Goal: Task Accomplishment & Management: Manage account settings

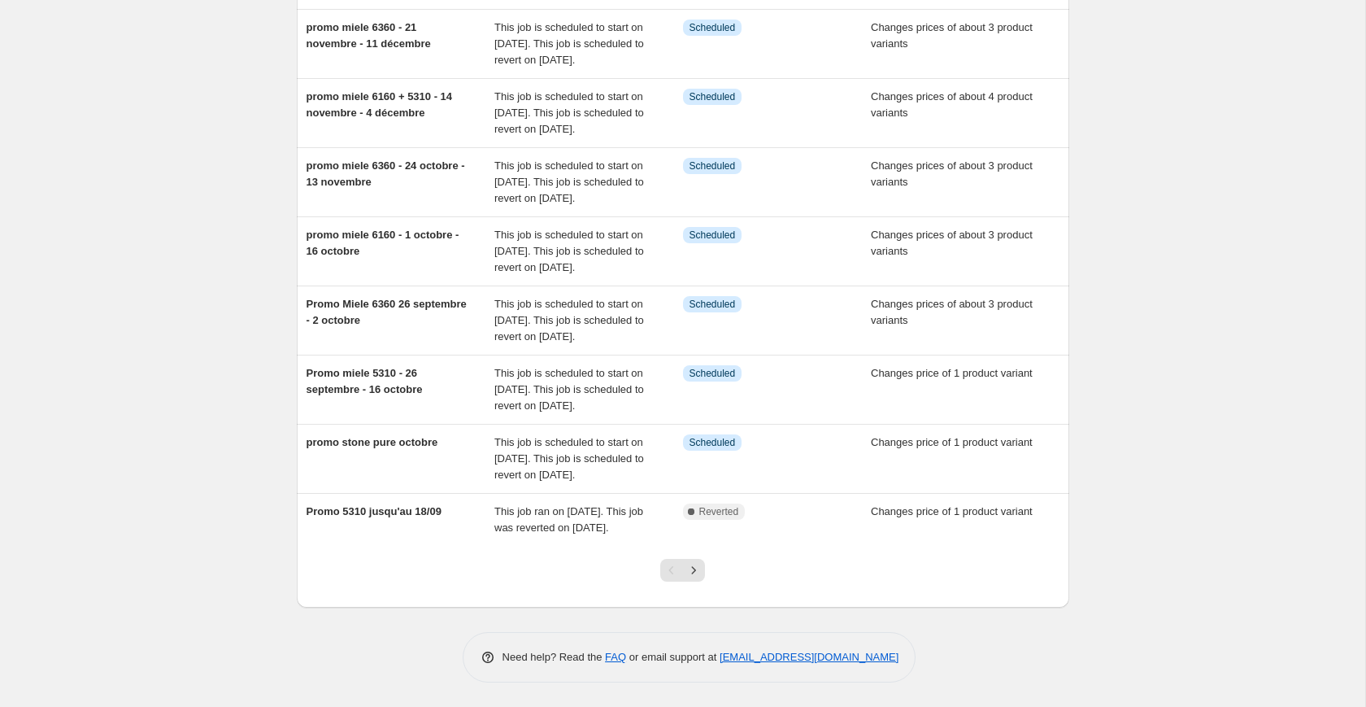
scroll to position [437, 0]
click at [697, 572] on icon "Next" at bounding box center [694, 570] width 16 height 16
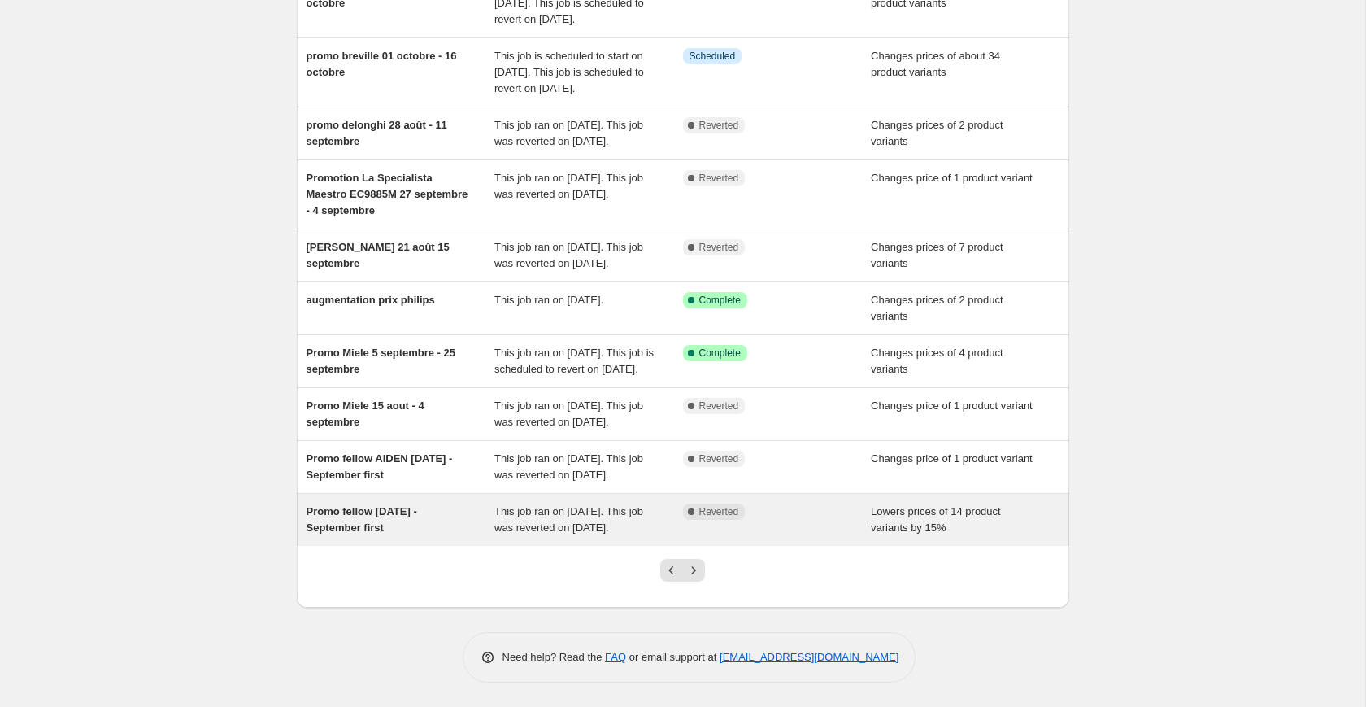
scroll to position [307, 0]
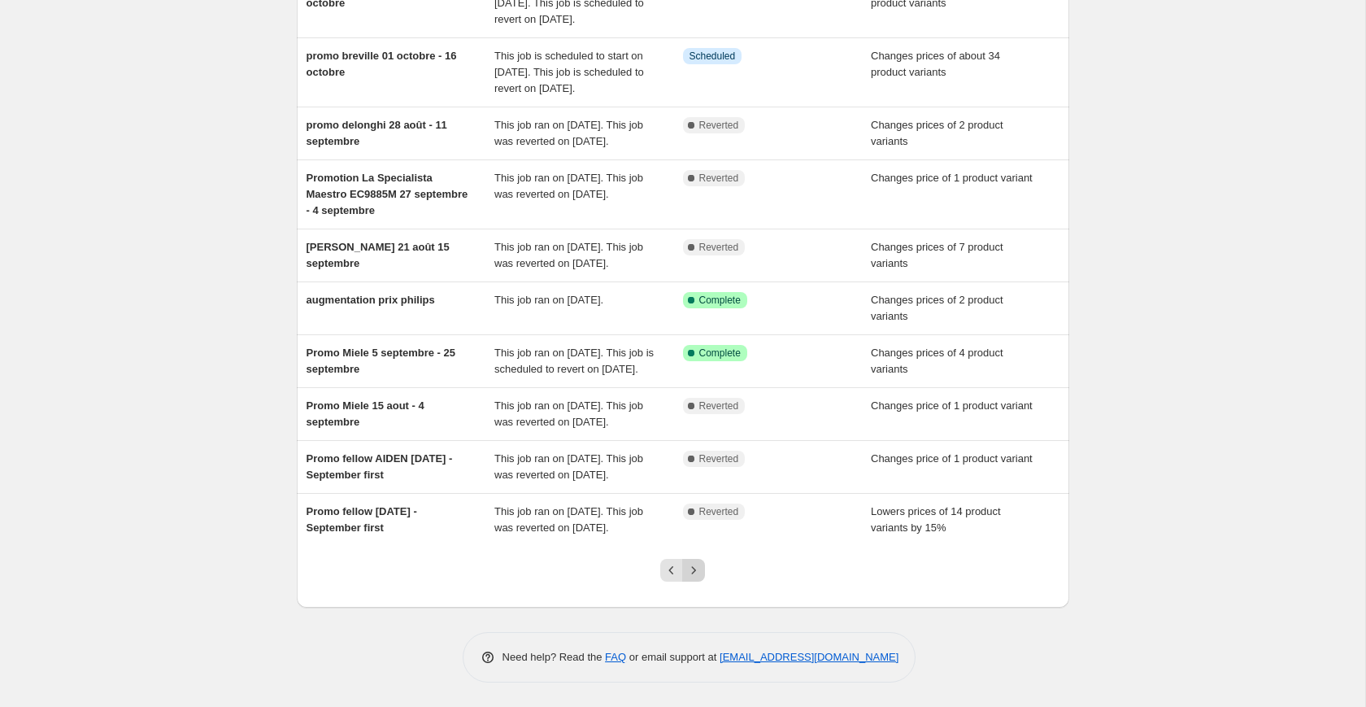
click at [703, 572] on button "Next" at bounding box center [693, 570] width 23 height 23
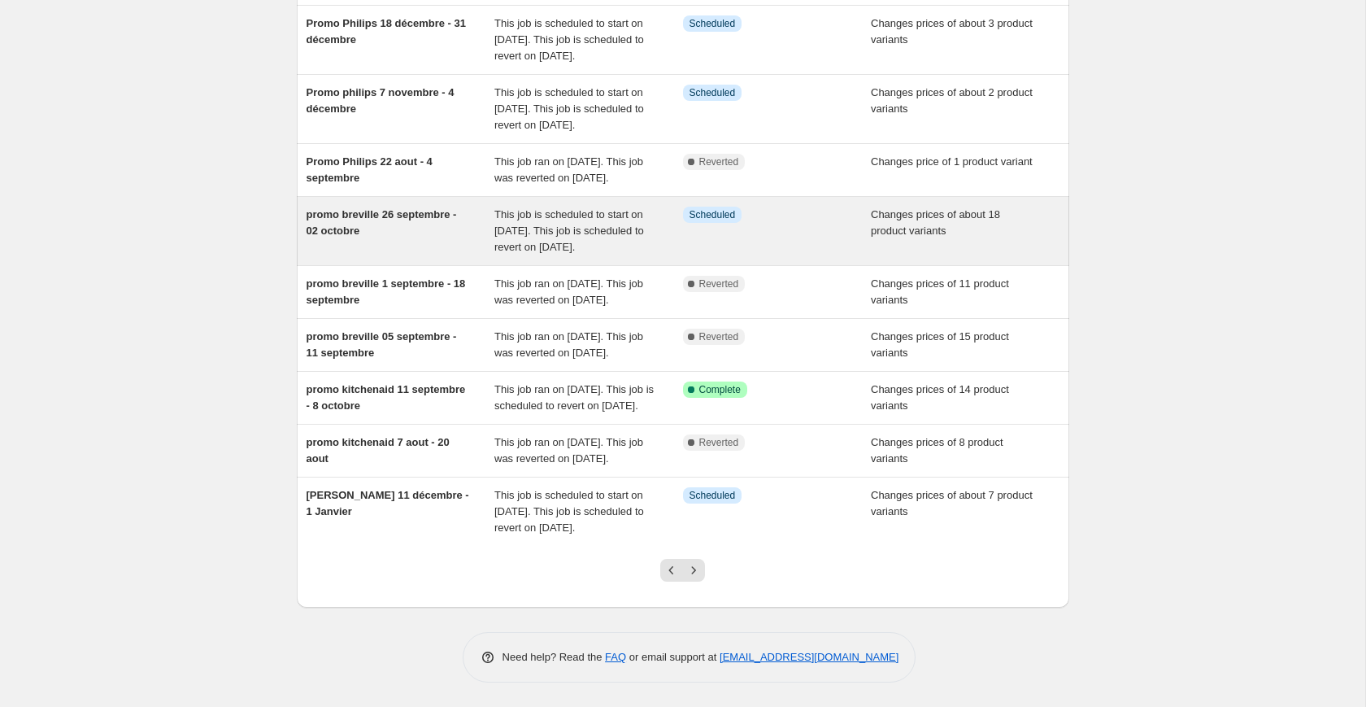
scroll to position [322, 0]
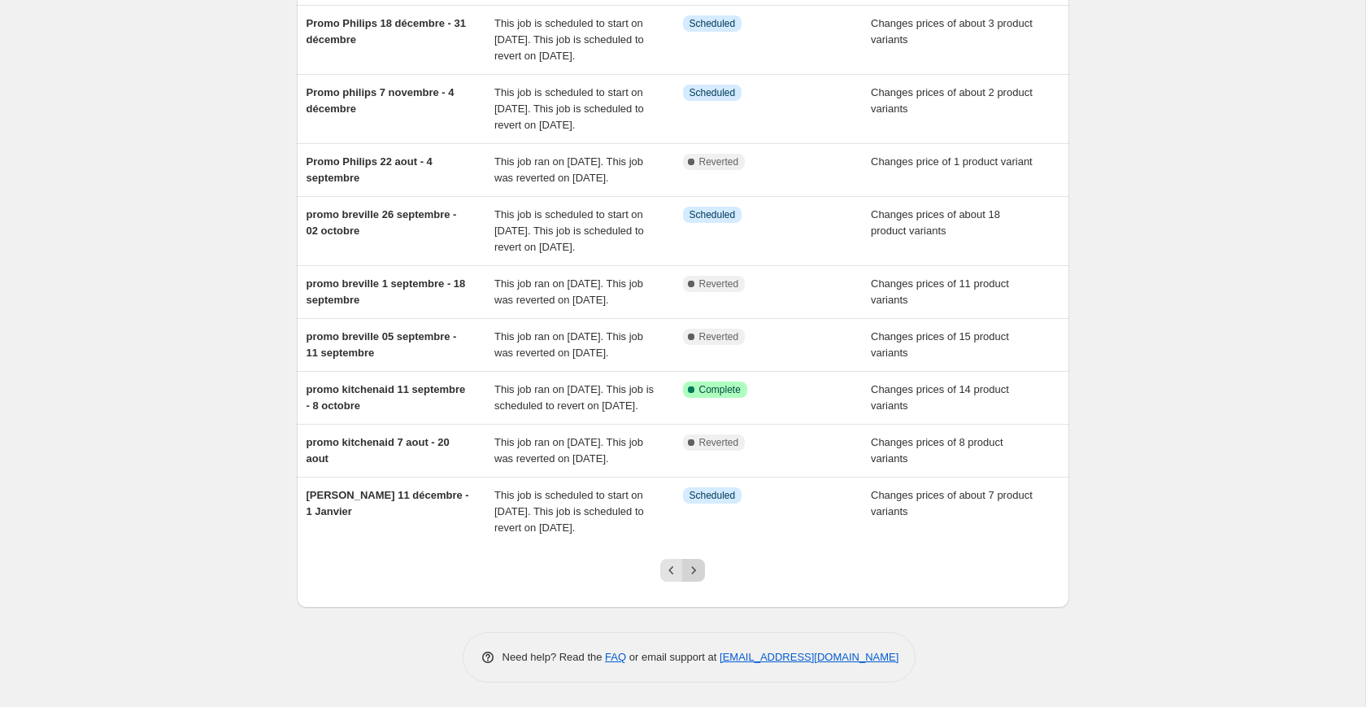
click at [703, 582] on button "Next" at bounding box center [693, 570] width 23 height 23
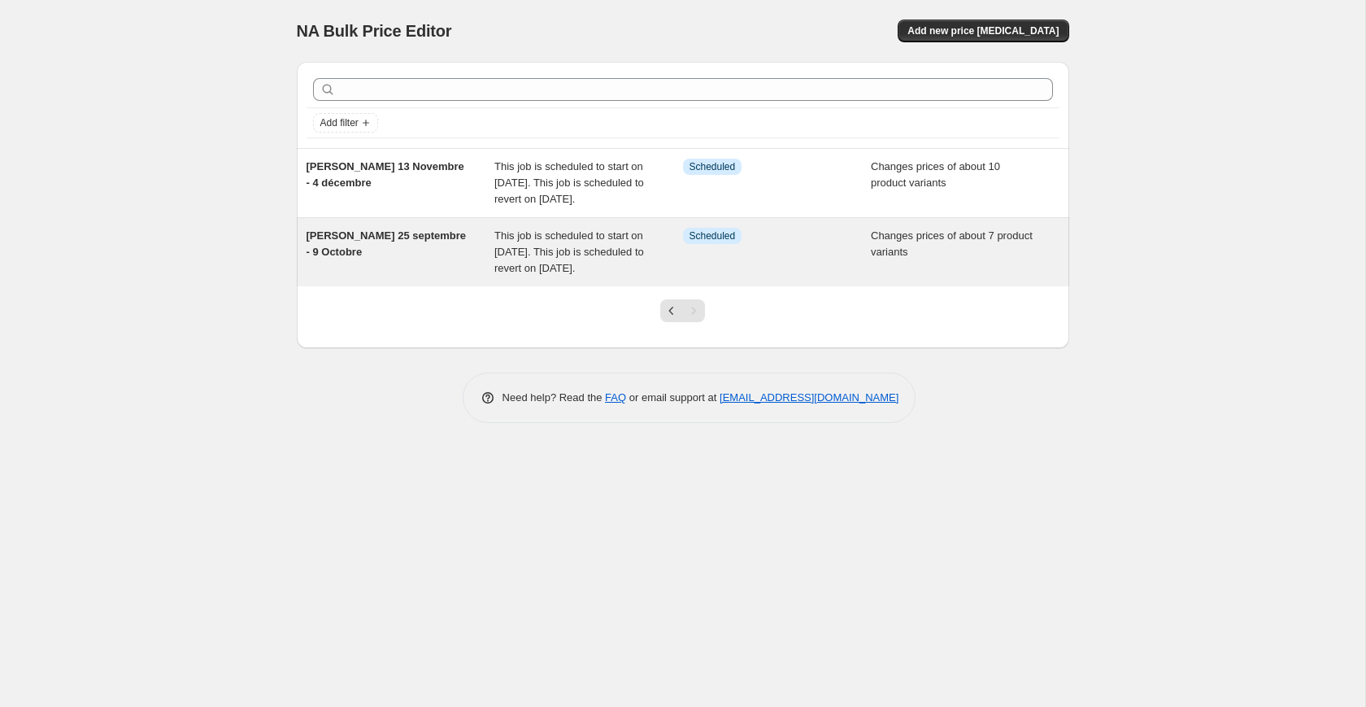
click at [581, 274] on span "This job is scheduled to start on September 25, 2025. This job is scheduled to …" at bounding box center [570, 251] width 150 height 45
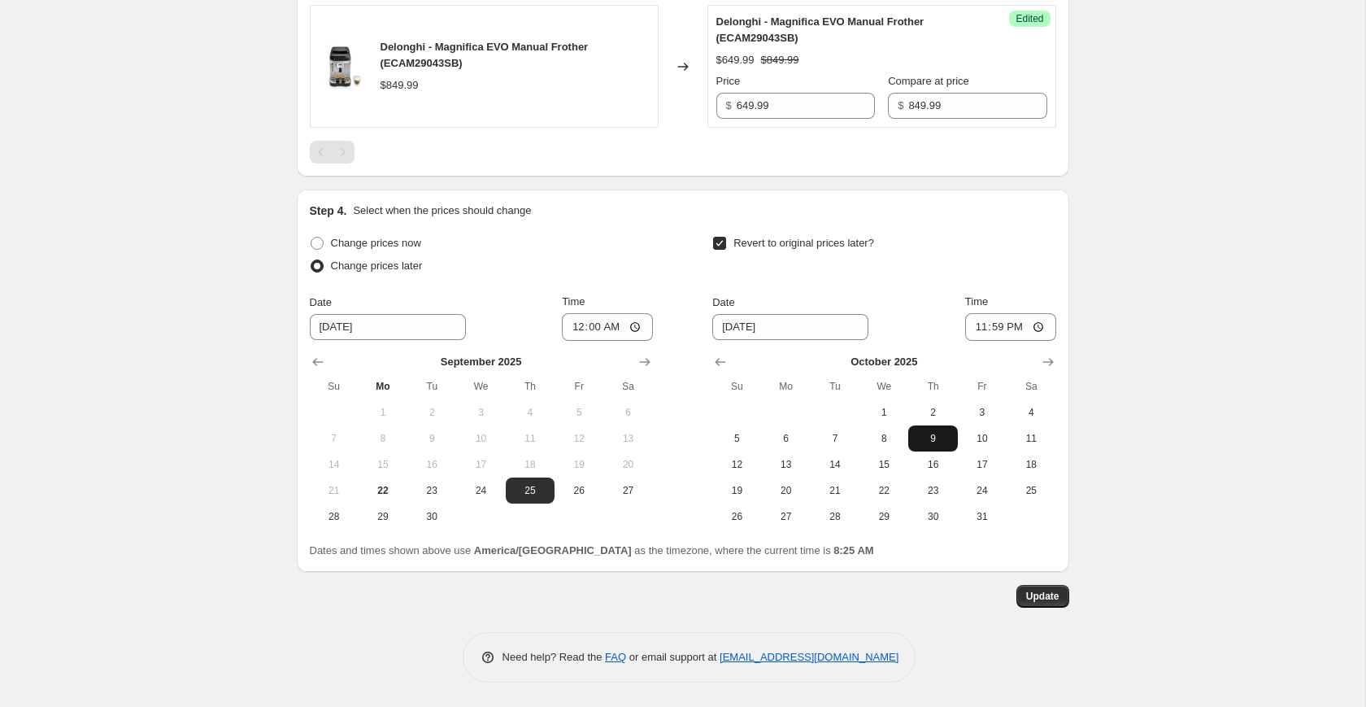
scroll to position [1318, 0]
click at [600, 325] on input "00:00" at bounding box center [607, 327] width 91 height 28
click at [486, 486] on span "24" at bounding box center [481, 490] width 36 height 13
type input "[DATE]"
click at [600, 326] on input "00:00" at bounding box center [607, 327] width 91 height 28
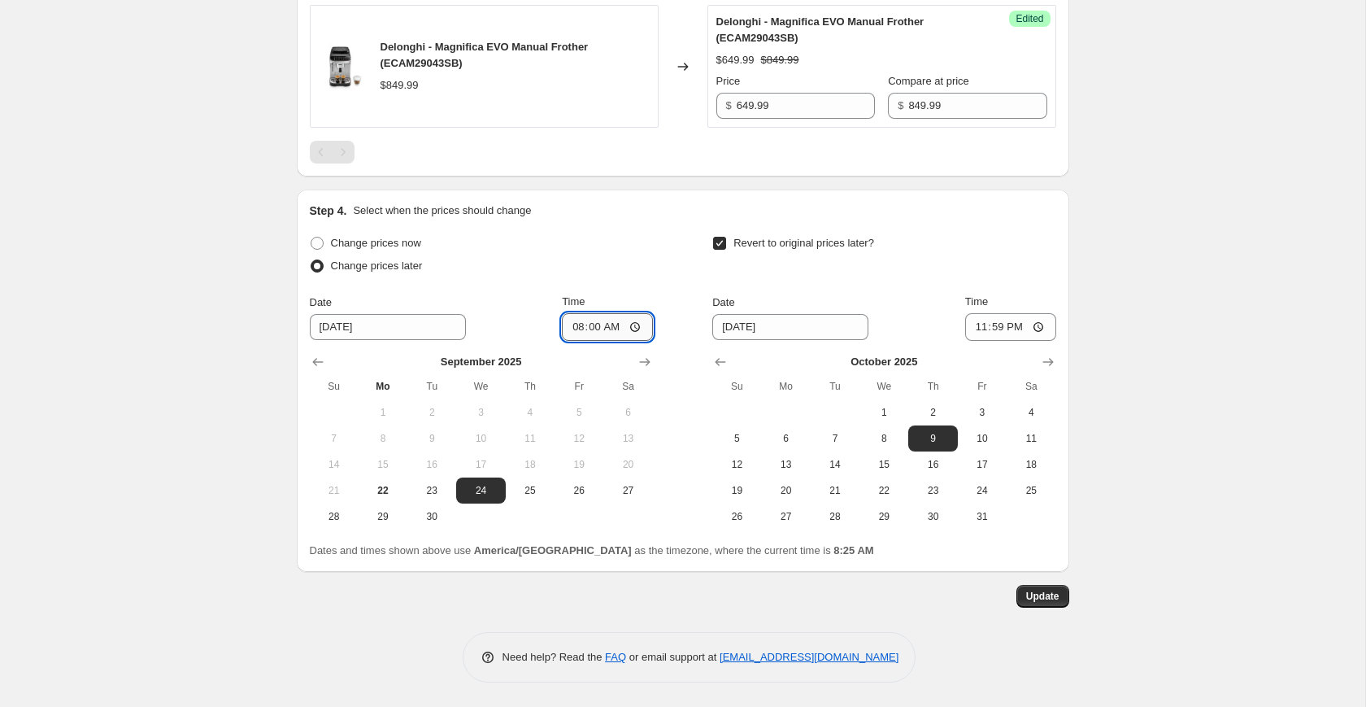
click at [630, 326] on input "08:00" at bounding box center [607, 327] width 91 height 28
click at [595, 327] on input "20:00" at bounding box center [607, 327] width 91 height 28
type input "20:00"
click at [704, 588] on div "Update" at bounding box center [683, 596] width 773 height 23
click at [1049, 590] on button "Update" at bounding box center [1043, 596] width 53 height 23
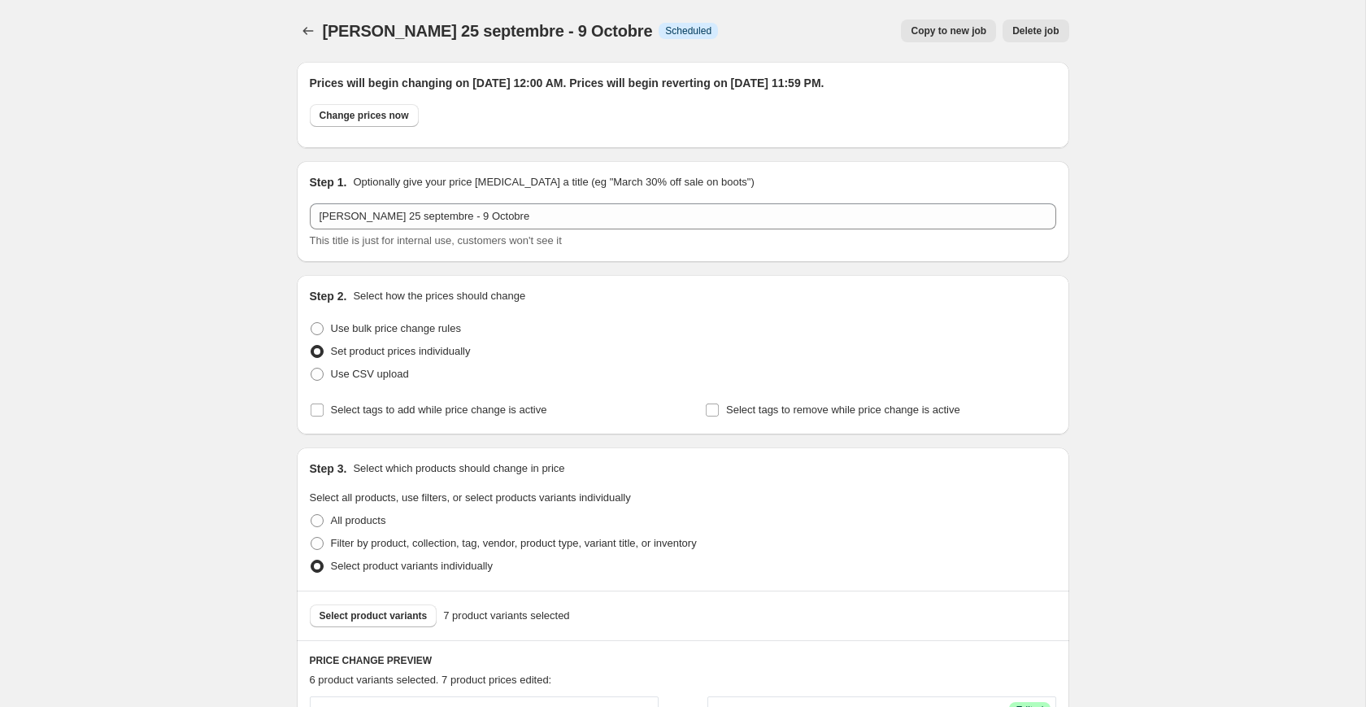
scroll to position [1318, 0]
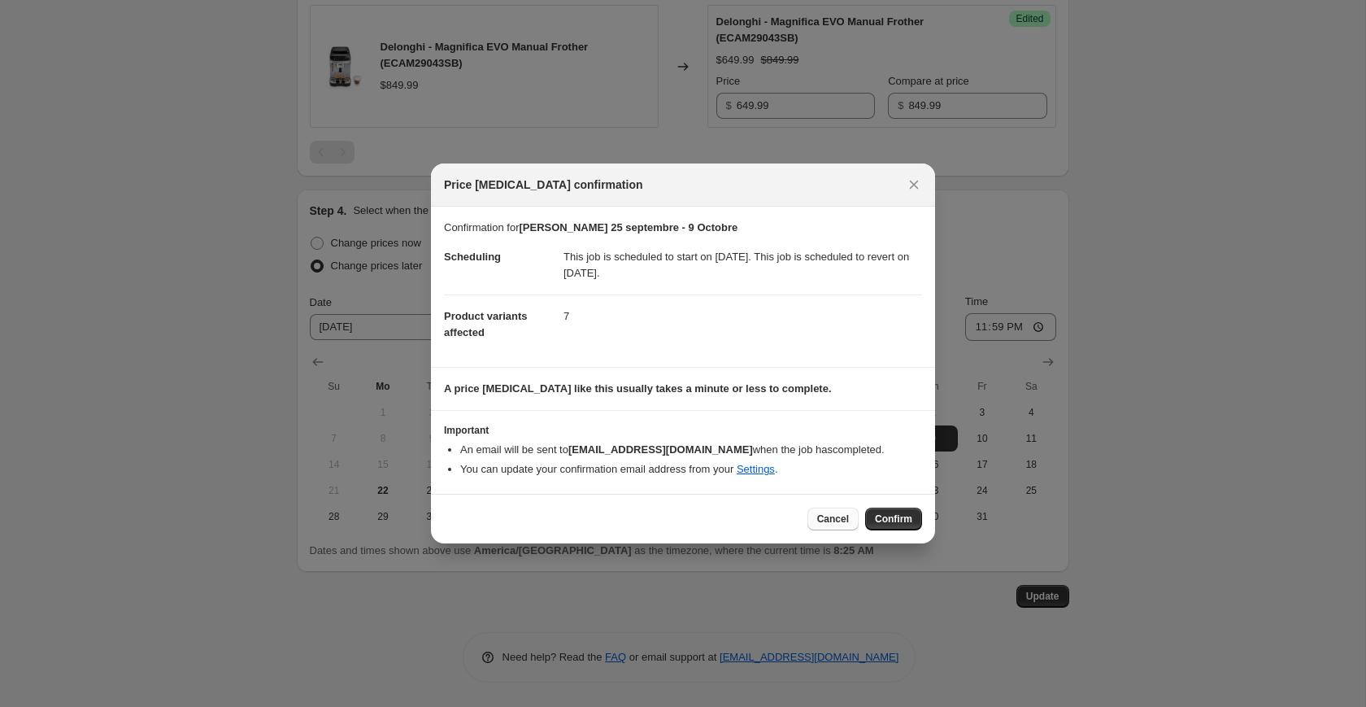
click at [827, 517] on span "Cancel" at bounding box center [833, 518] width 32 height 13
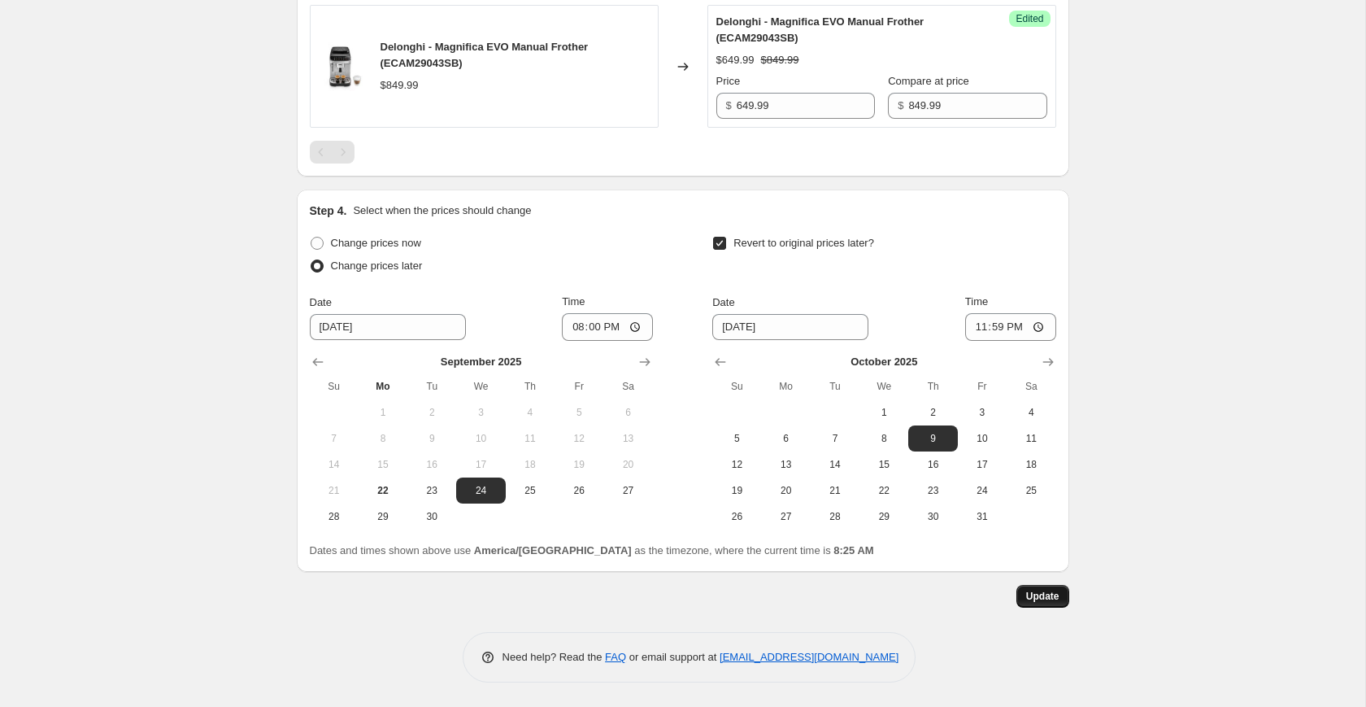
scroll to position [1318, 0]
click at [1039, 598] on span "Update" at bounding box center [1042, 596] width 33 height 13
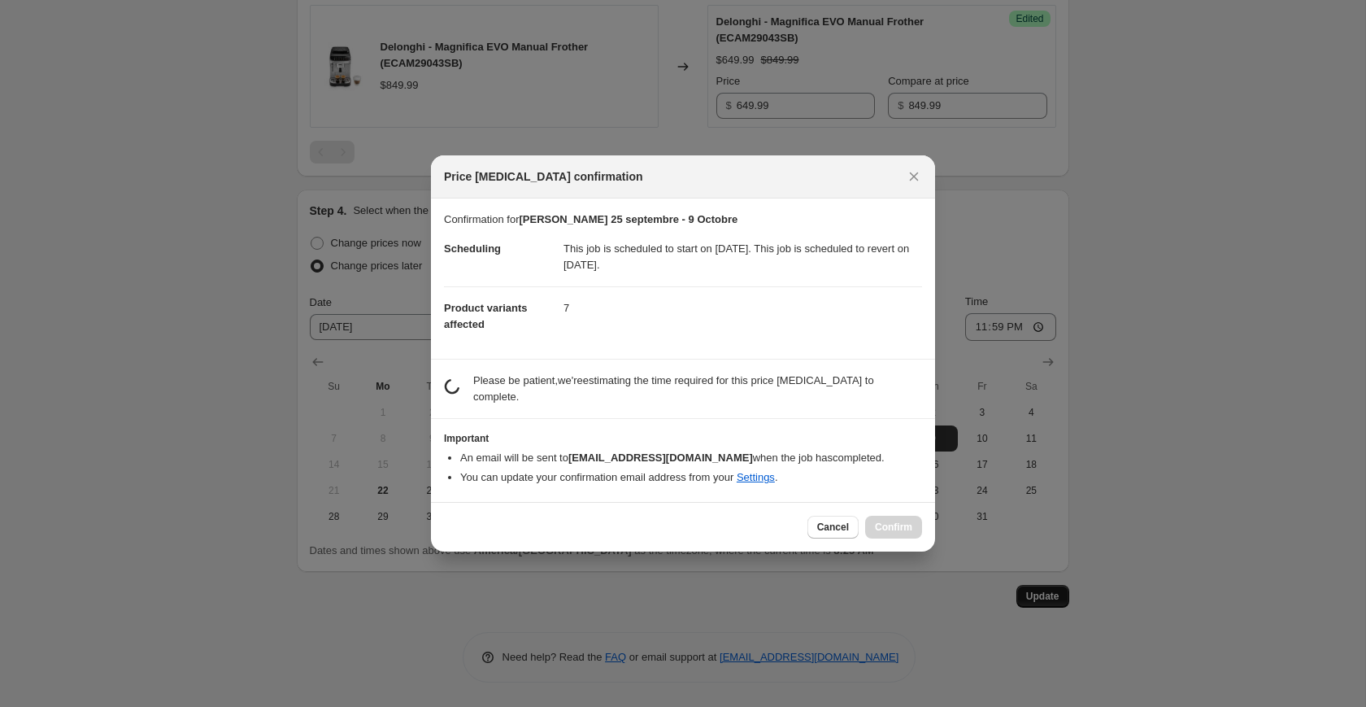
scroll to position [0, 0]
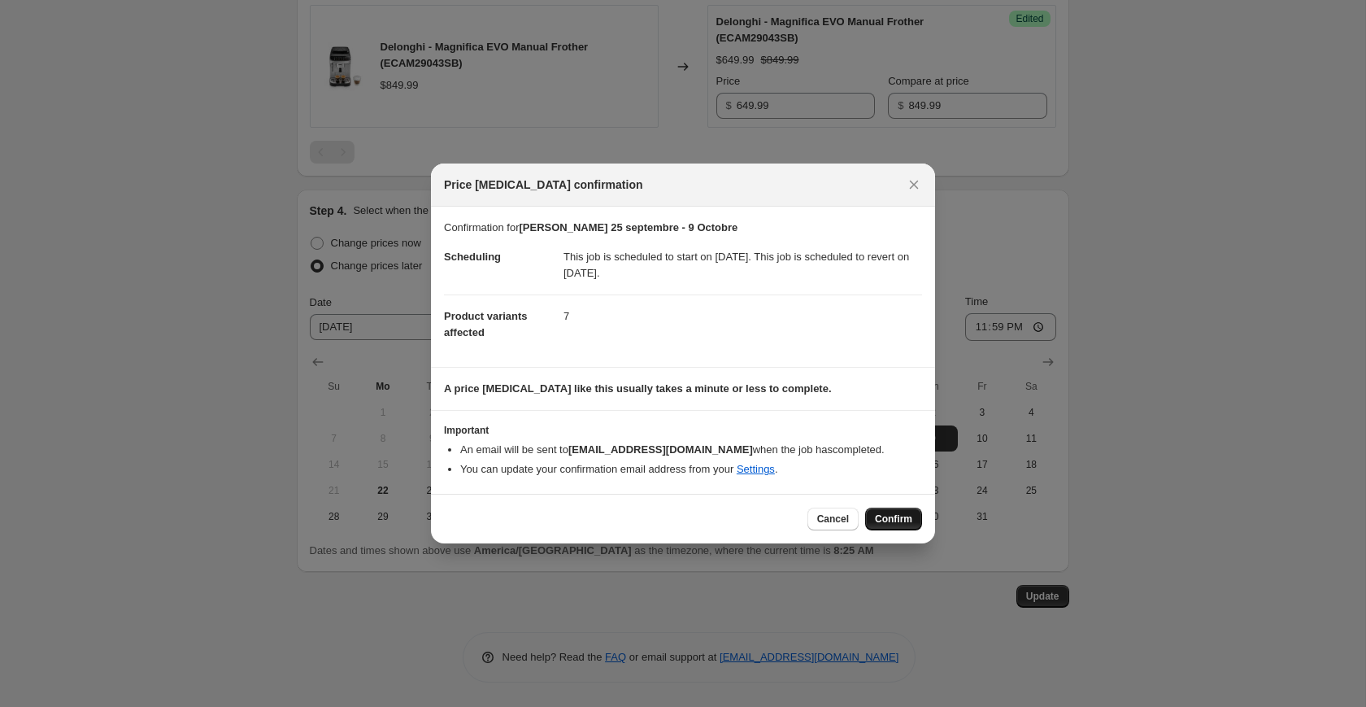
click at [896, 517] on span "Confirm" at bounding box center [893, 518] width 37 height 13
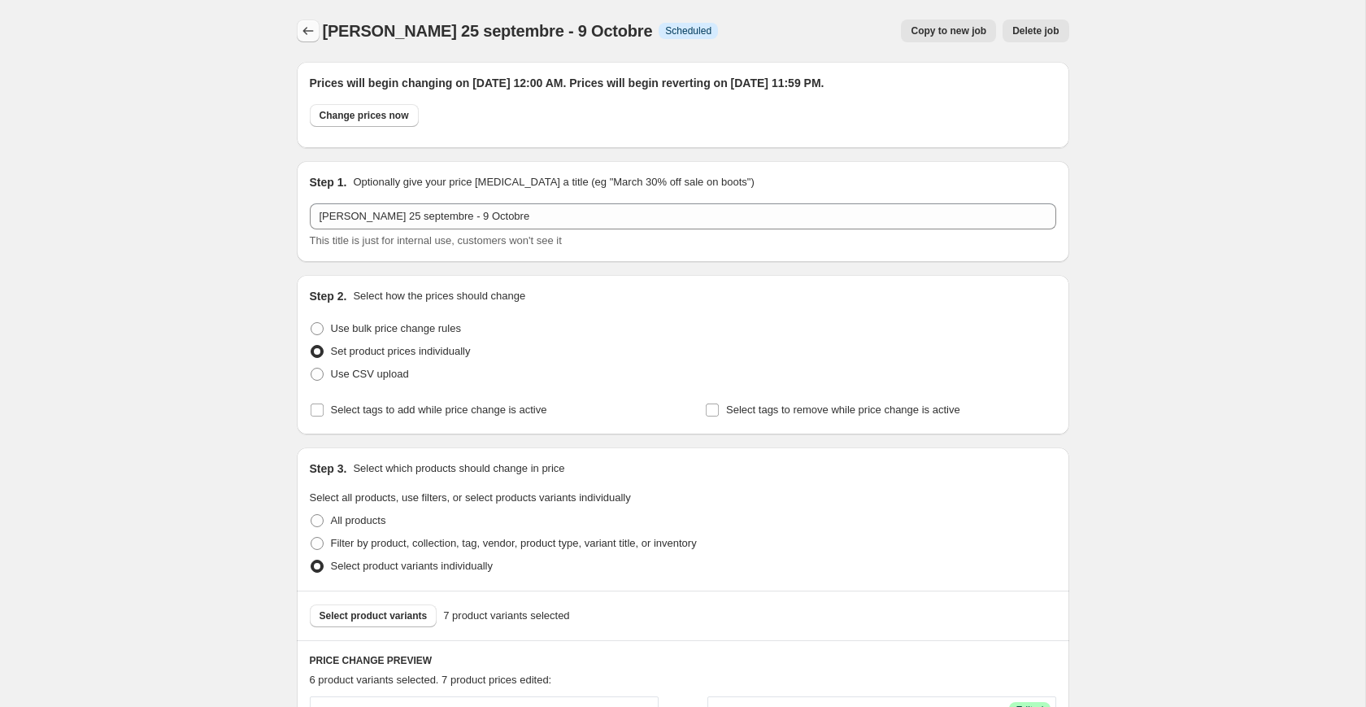
click at [303, 33] on icon "Price change jobs" at bounding box center [308, 31] width 16 height 16
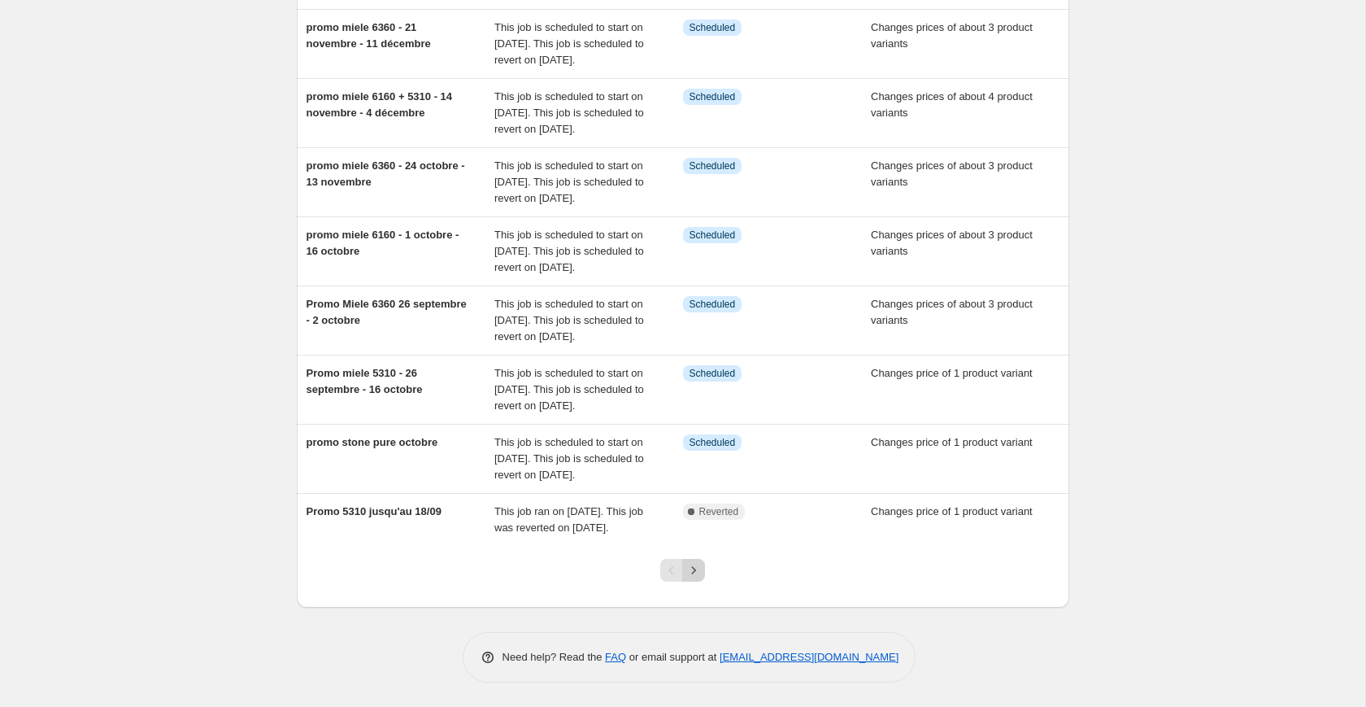
scroll to position [437, 0]
click at [683, 575] on button "Next" at bounding box center [693, 570] width 23 height 23
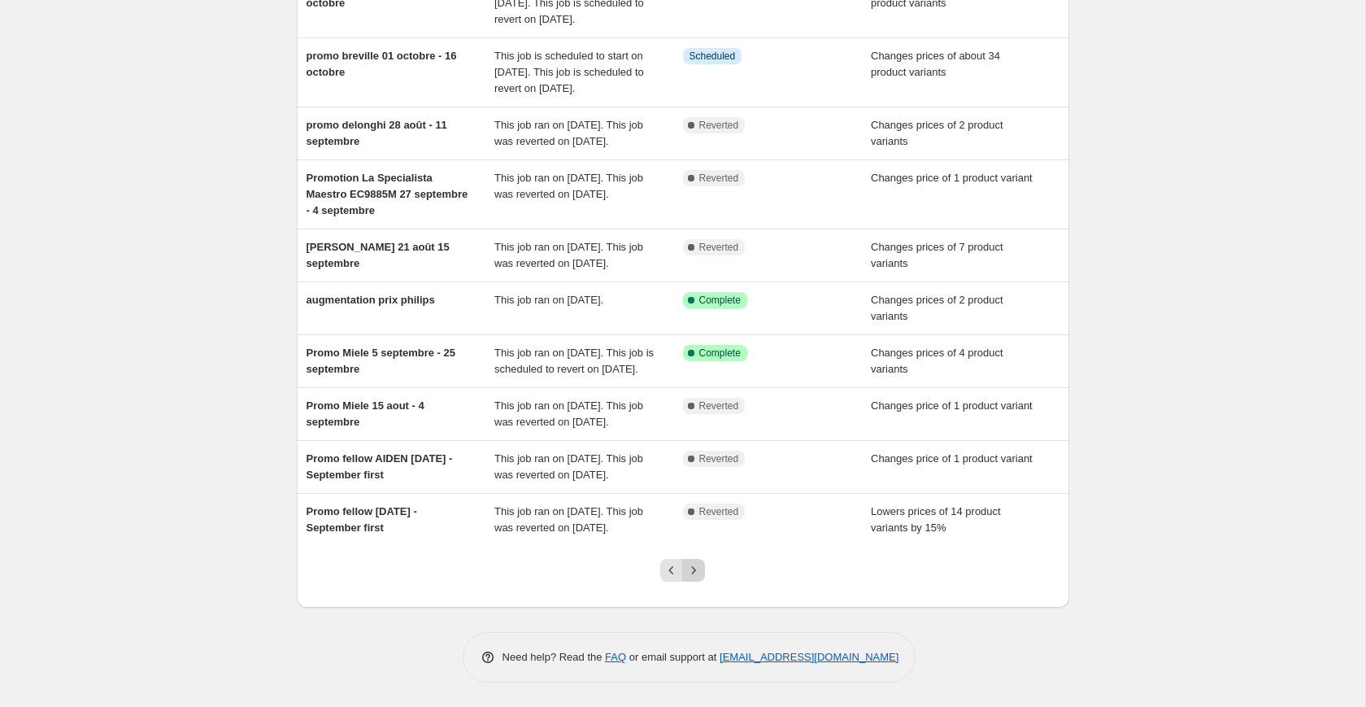
scroll to position [307, 0]
click at [695, 574] on icon "Next" at bounding box center [694, 570] width 16 height 16
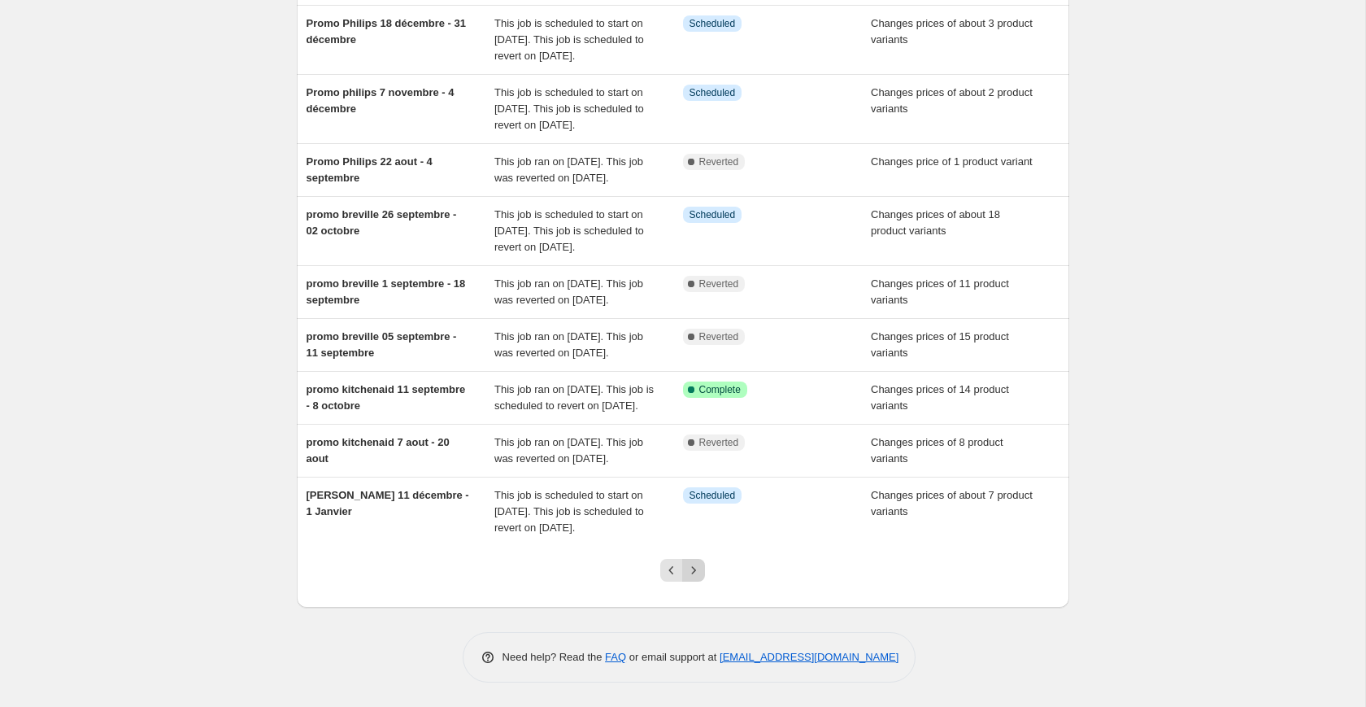
scroll to position [355, 0]
click at [700, 573] on icon "Next" at bounding box center [694, 570] width 16 height 16
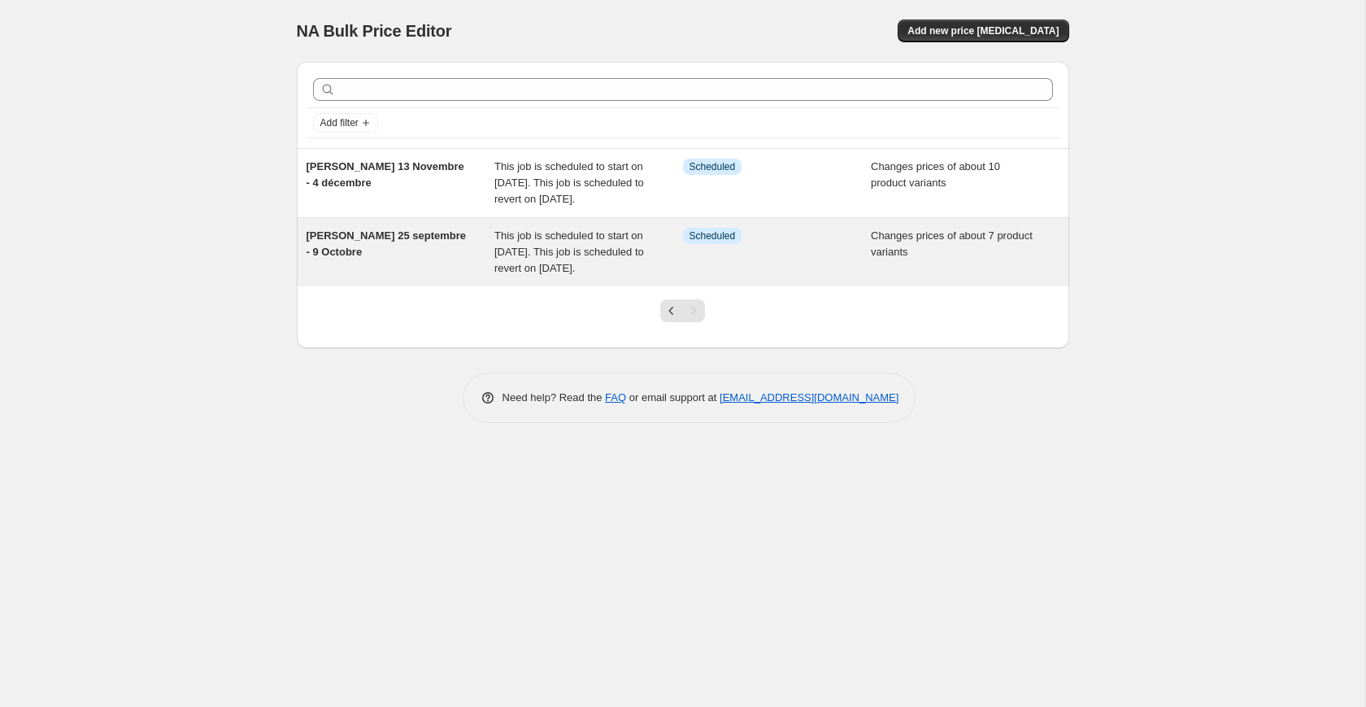
click at [440, 271] on div "Promo Delonghi 25 septembre - 9 Octobre" at bounding box center [401, 252] width 189 height 49
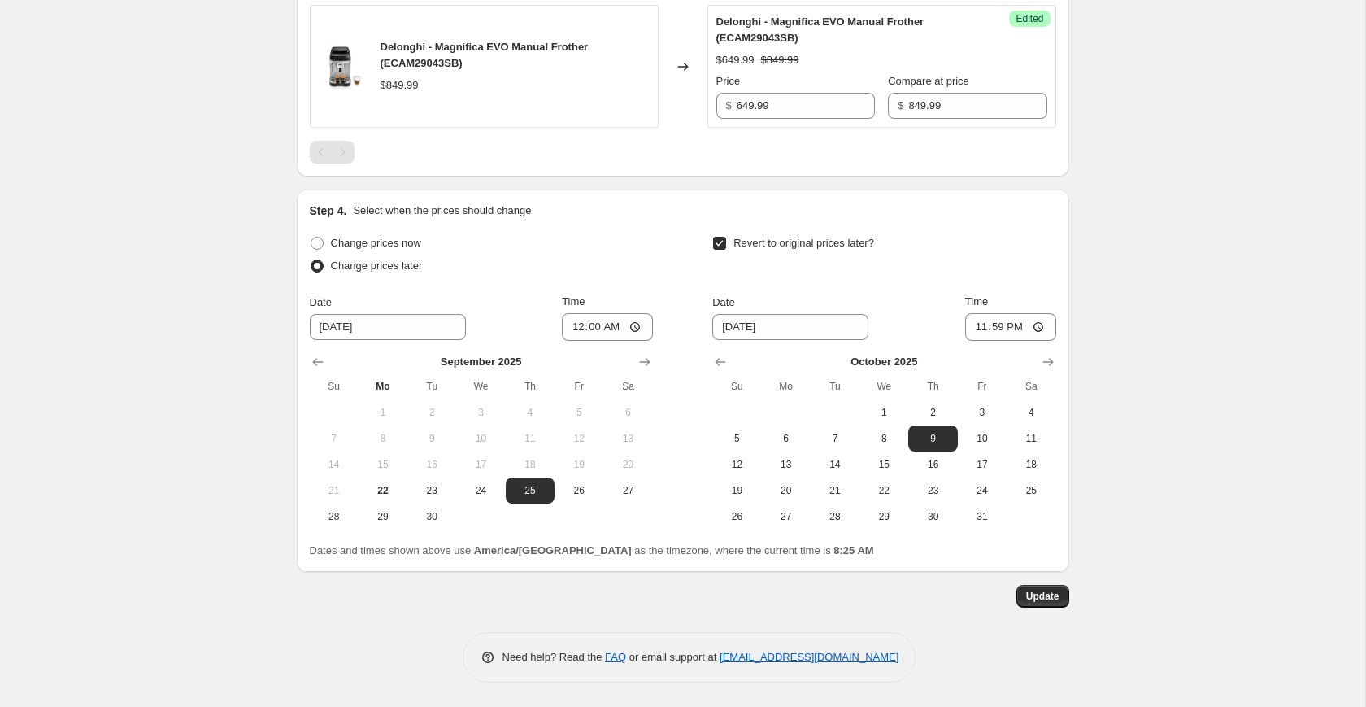
scroll to position [1318, 0]
click at [483, 484] on span "24" at bounding box center [481, 490] width 36 height 13
type input "9/24/2025"
click at [594, 326] on input "00:00" at bounding box center [607, 327] width 91 height 28
click at [629, 328] on input "08:00" at bounding box center [607, 327] width 91 height 28
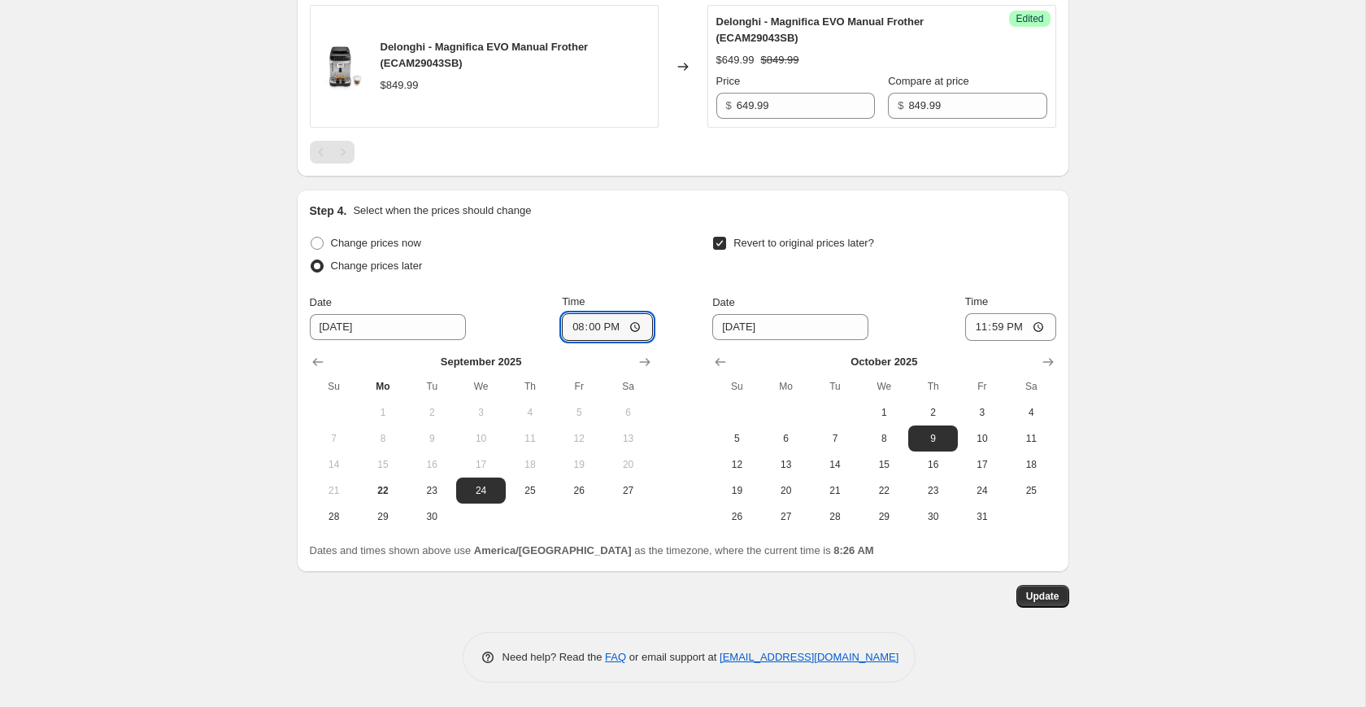
type input "20:00"
click at [1032, 598] on span "Update" at bounding box center [1042, 596] width 33 height 13
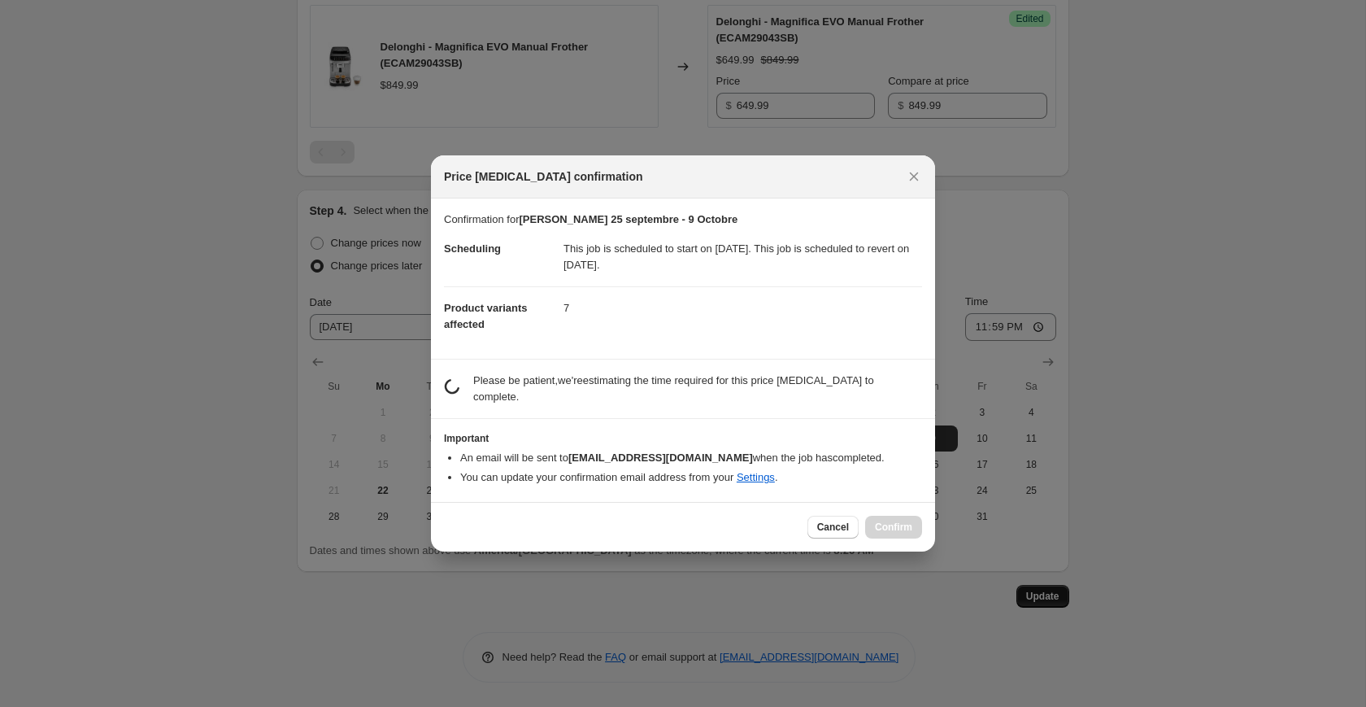
scroll to position [0, 0]
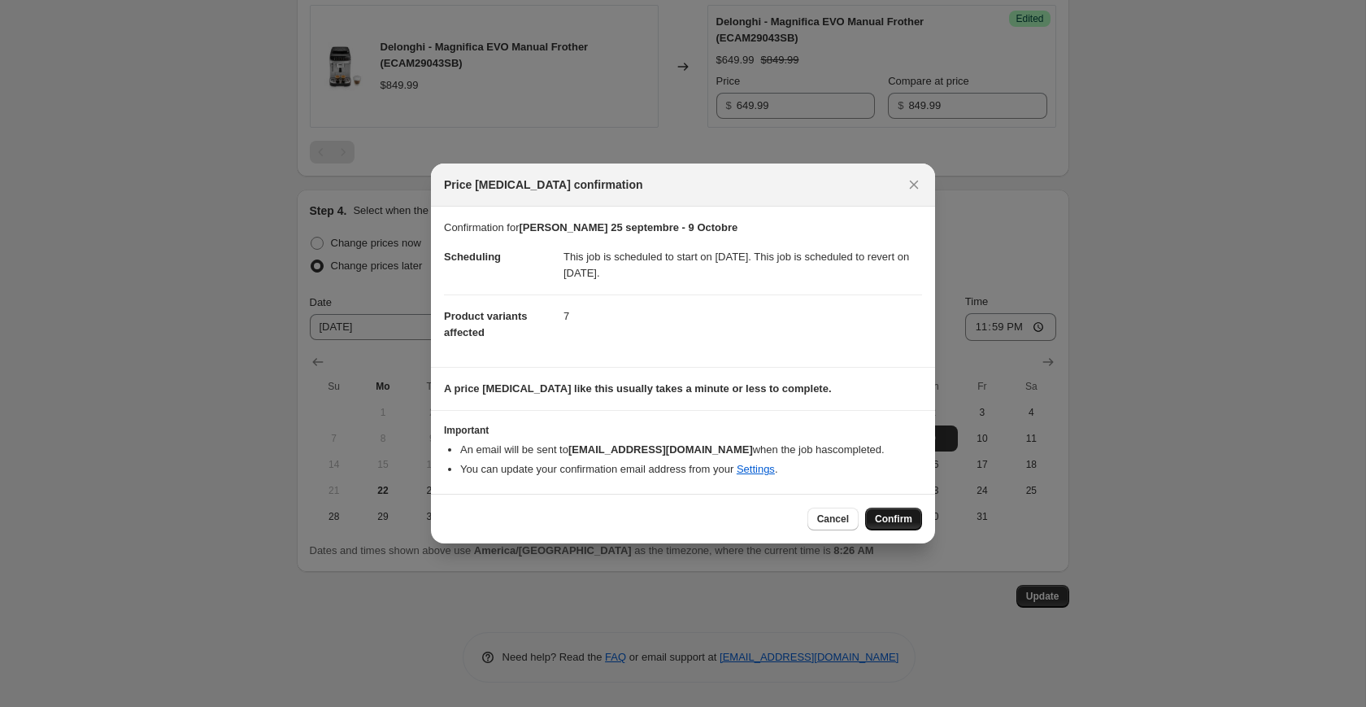
click at [891, 516] on span "Confirm" at bounding box center [893, 518] width 37 height 13
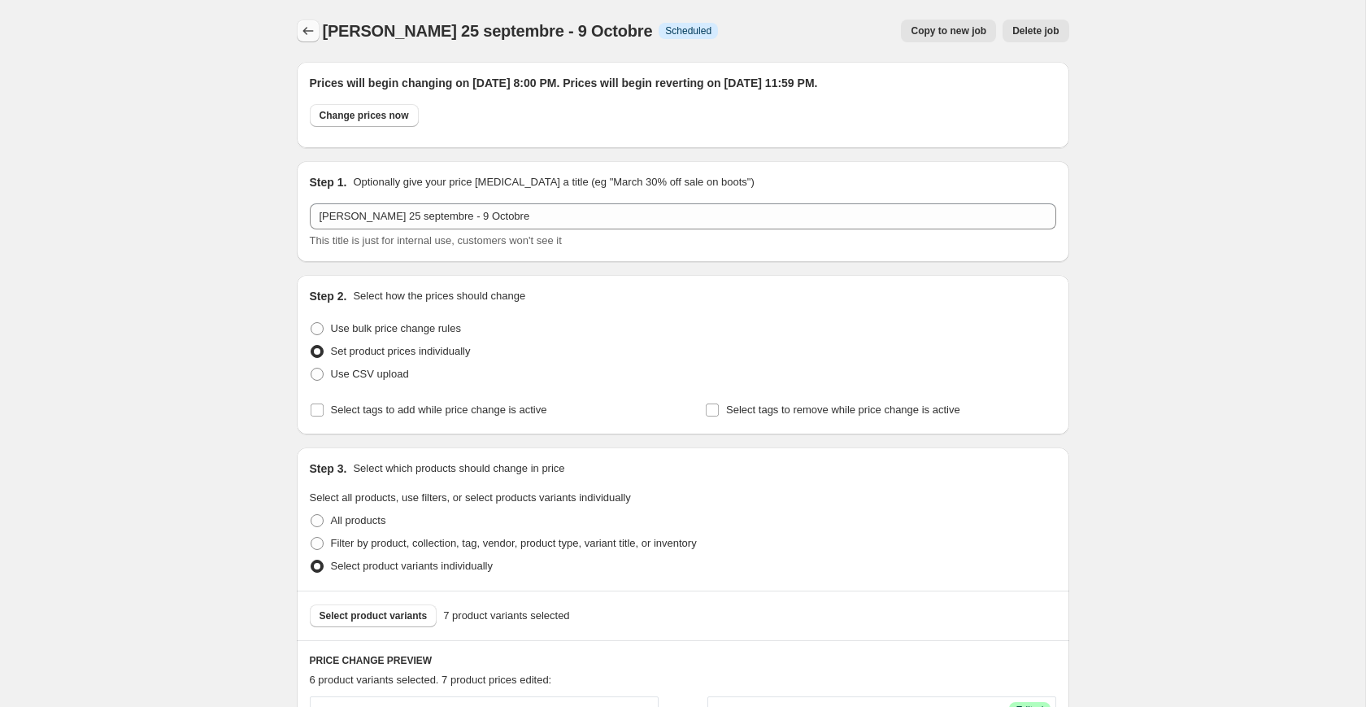
click at [304, 26] on icon "Price change jobs" at bounding box center [308, 31] width 16 height 16
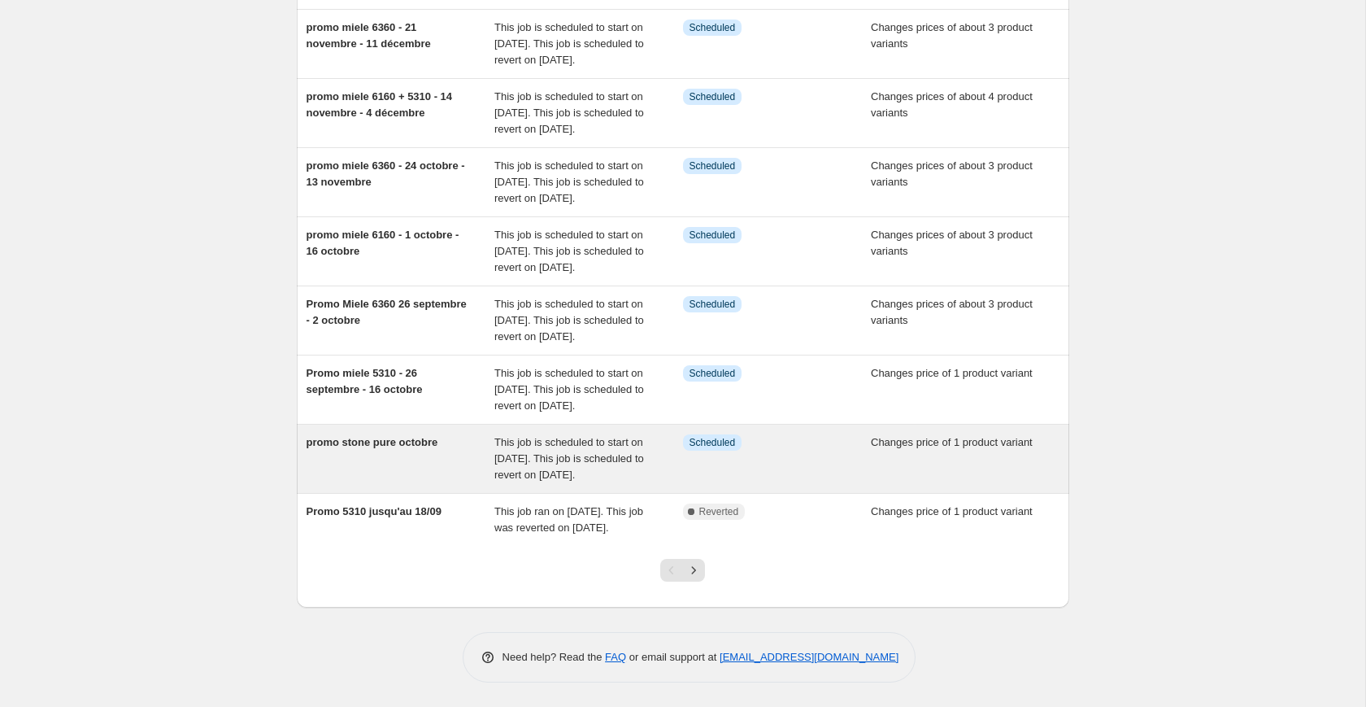
scroll to position [437, 0]
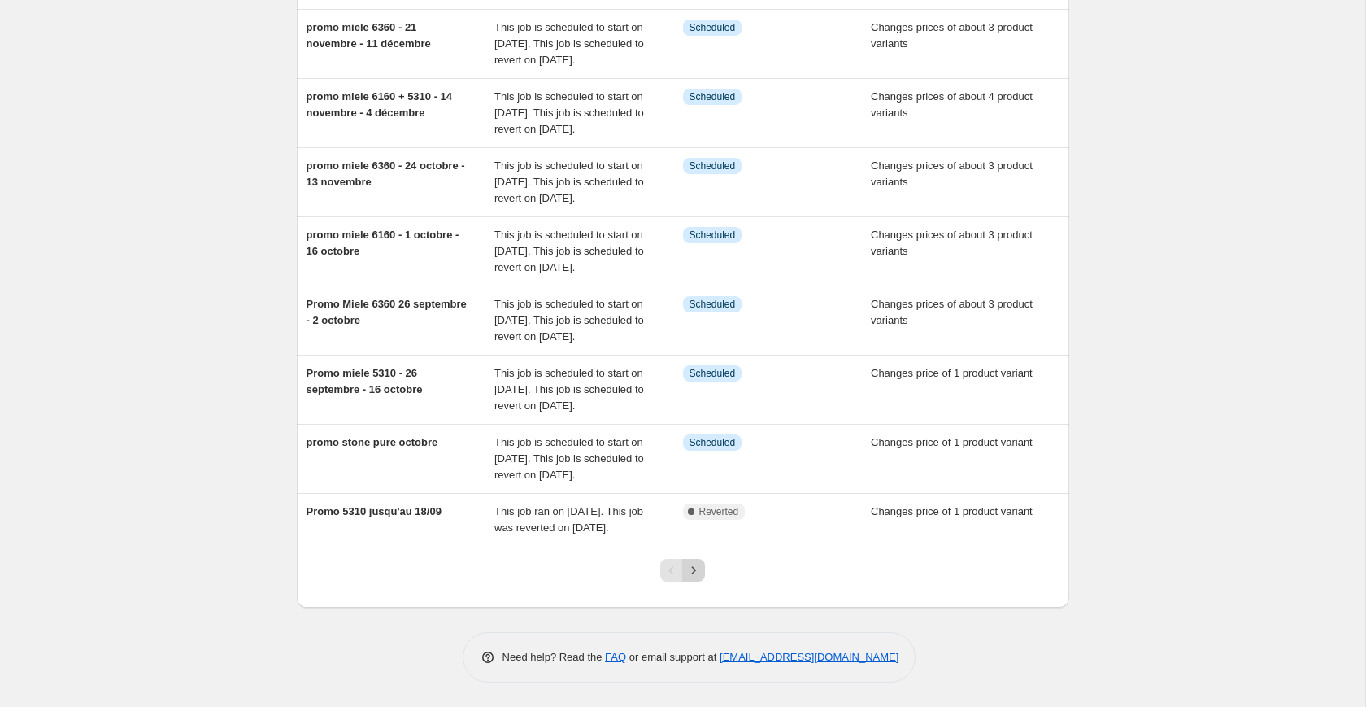
click at [698, 565] on icon "Next" at bounding box center [694, 570] width 16 height 16
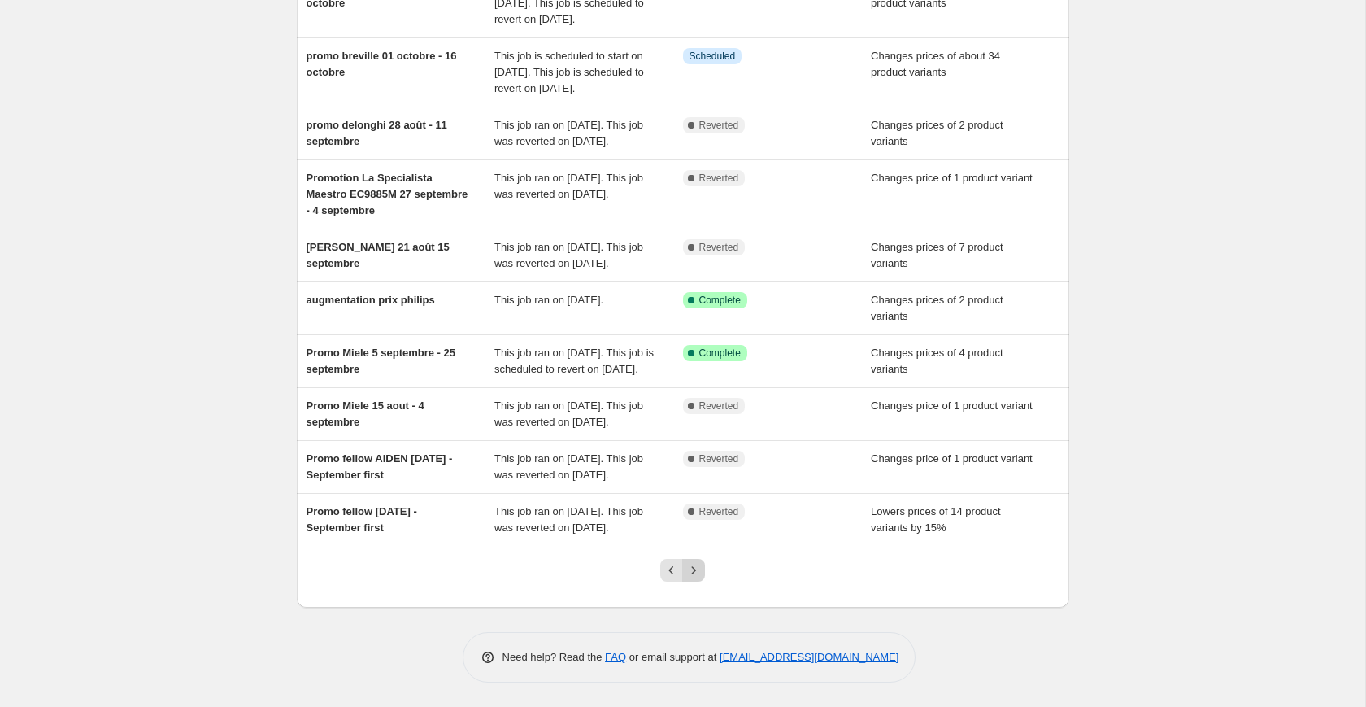
scroll to position [307, 0]
click at [696, 568] on icon "Next" at bounding box center [694, 570] width 16 height 16
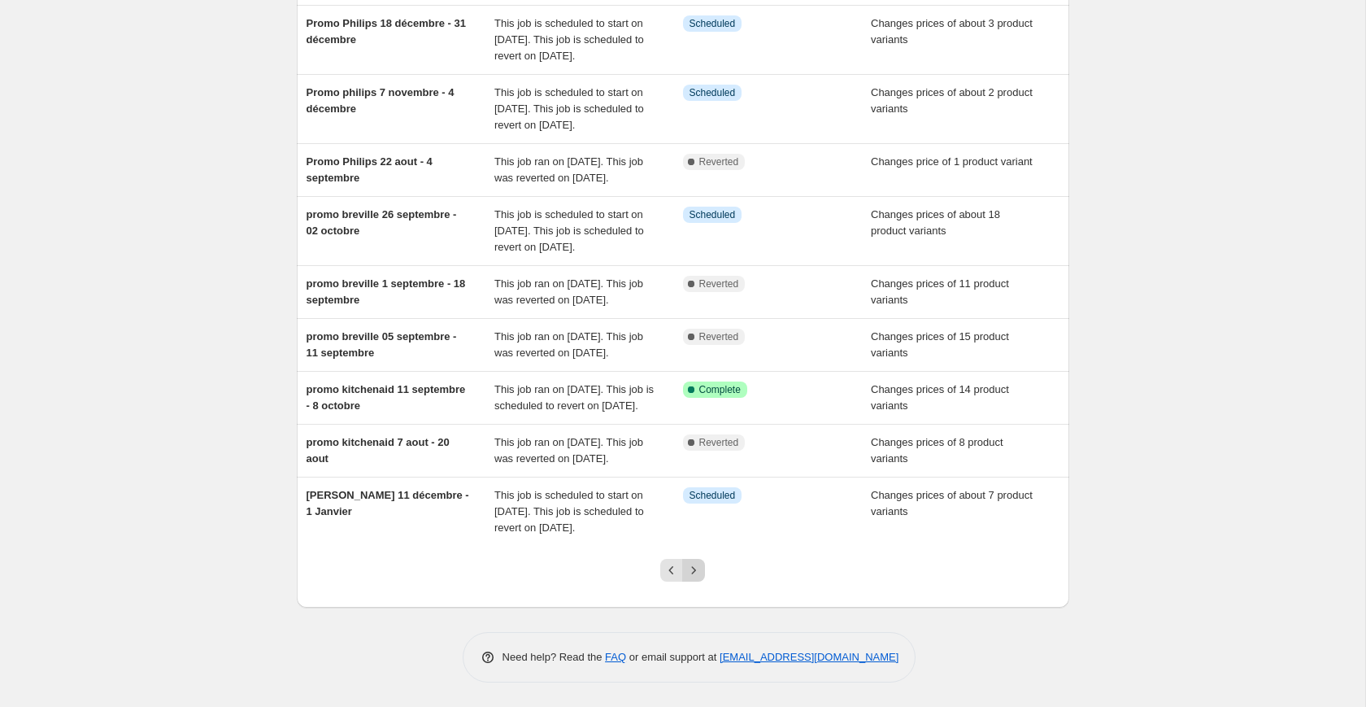
scroll to position [355, 0]
click at [697, 571] on icon "Next" at bounding box center [694, 570] width 16 height 16
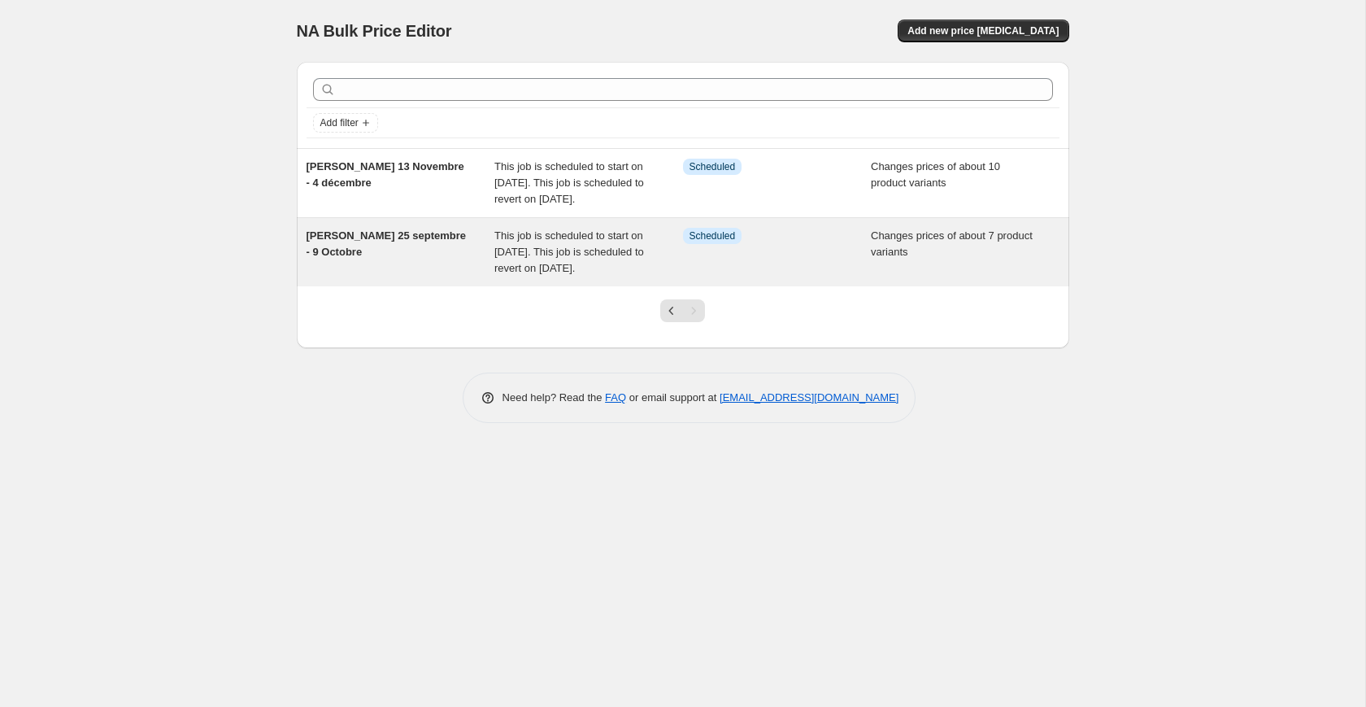
click at [395, 272] on div "Promo Delonghi 25 septembre - 9 Octobre" at bounding box center [401, 252] width 189 height 49
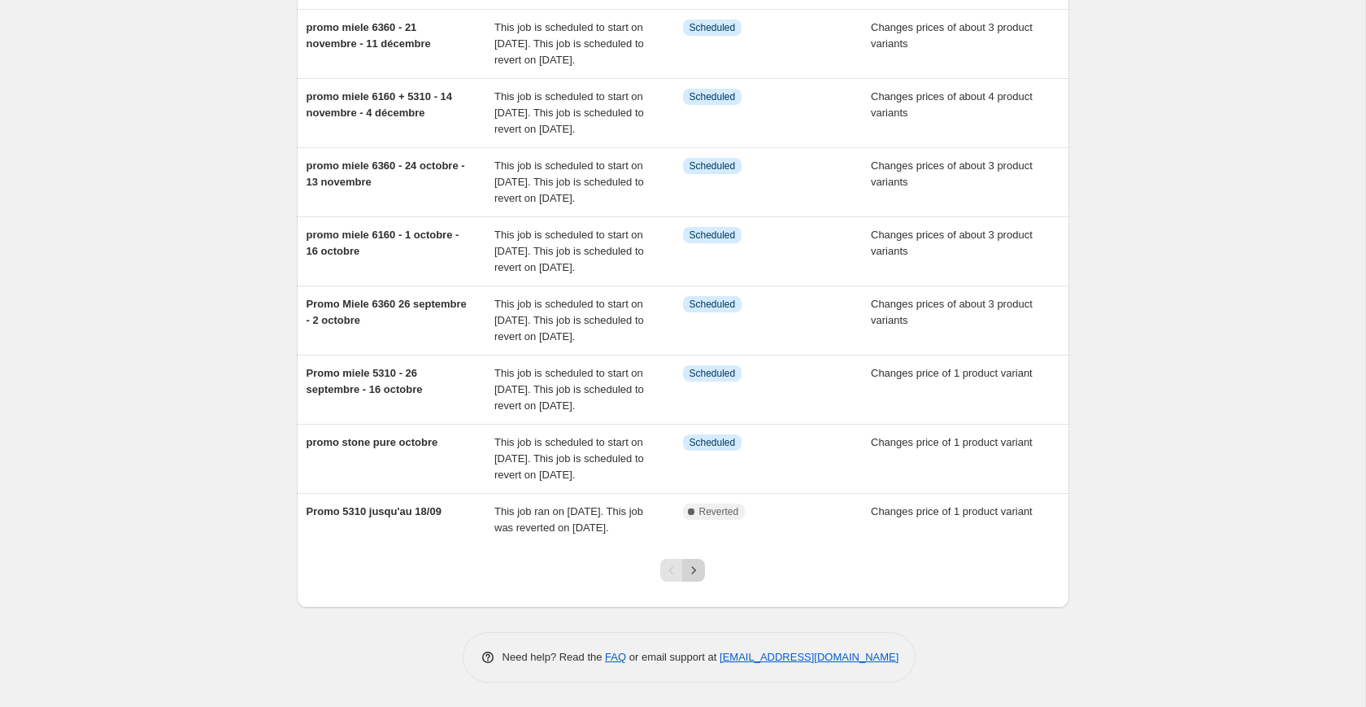
scroll to position [437, 0]
click at [691, 569] on icon "Next" at bounding box center [694, 570] width 16 height 16
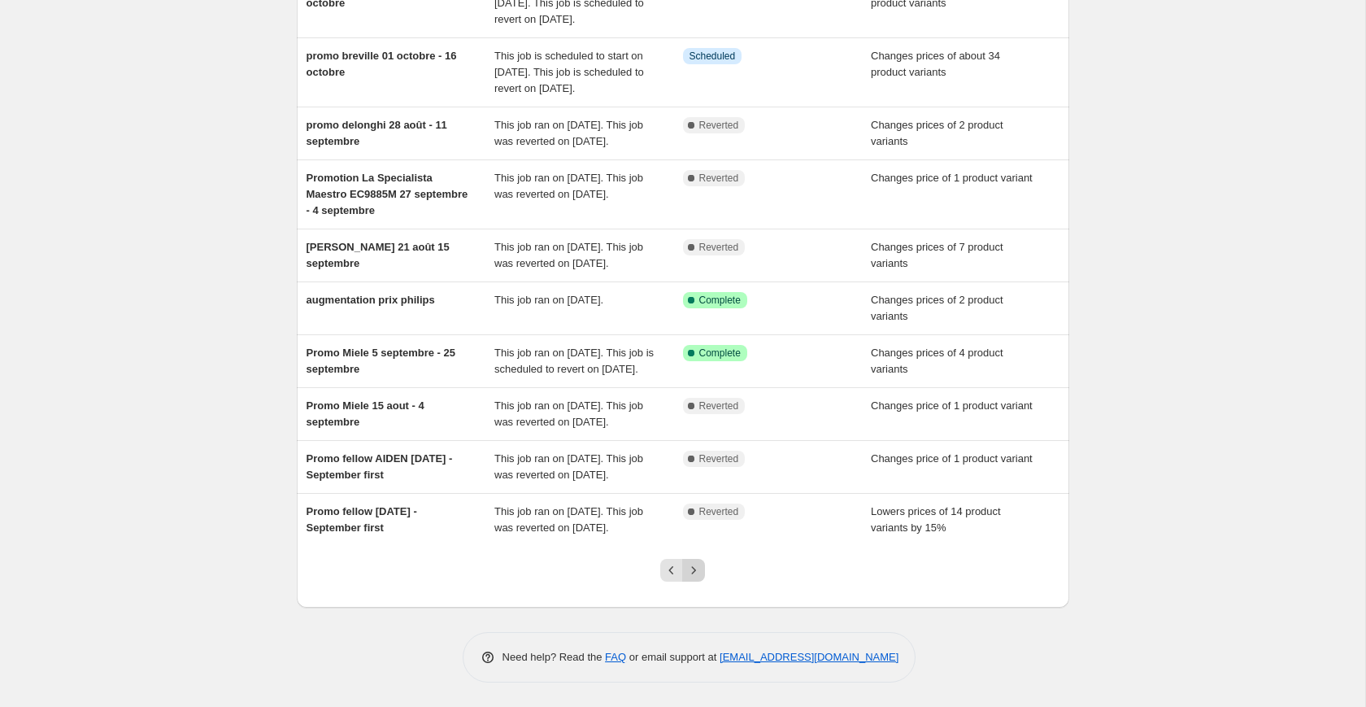
scroll to position [307, 0]
click at [694, 577] on icon "Next" at bounding box center [694, 570] width 16 height 16
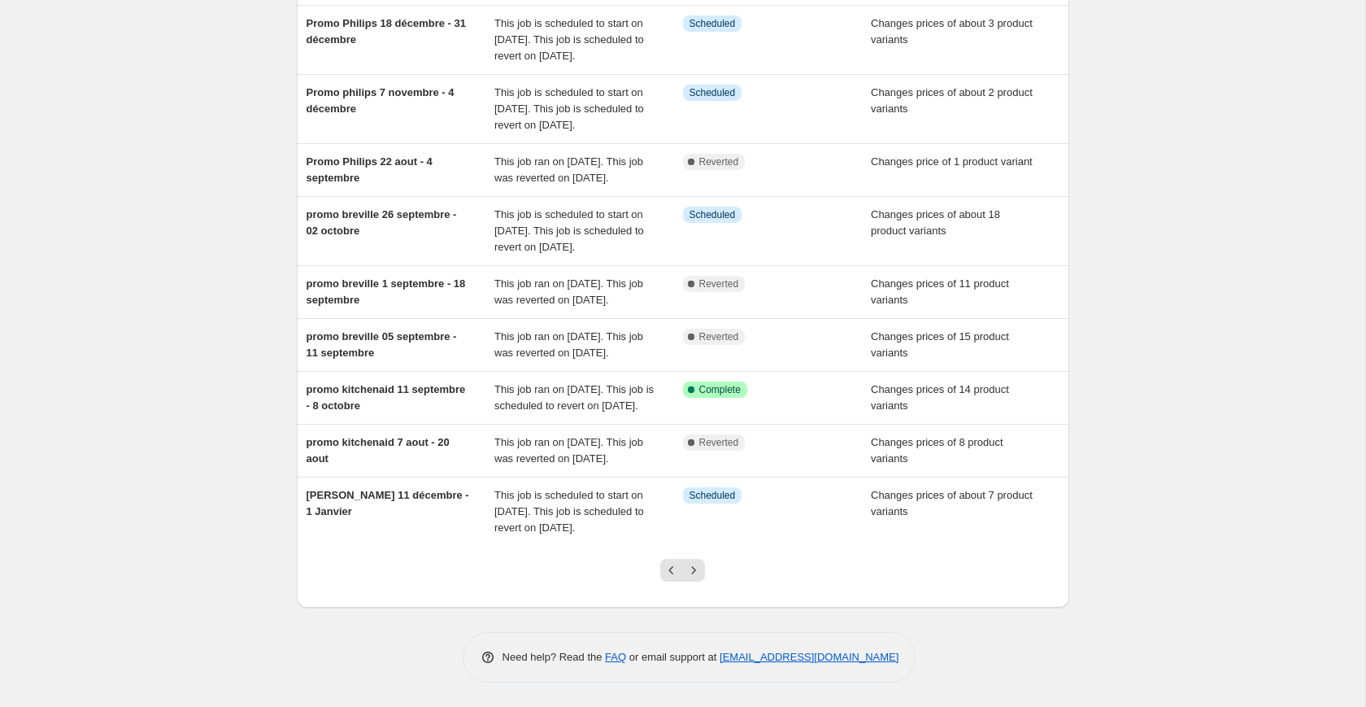
click at [701, 555] on div at bounding box center [683, 577] width 66 height 62
click at [696, 570] on icon "Next" at bounding box center [694, 570] width 16 height 16
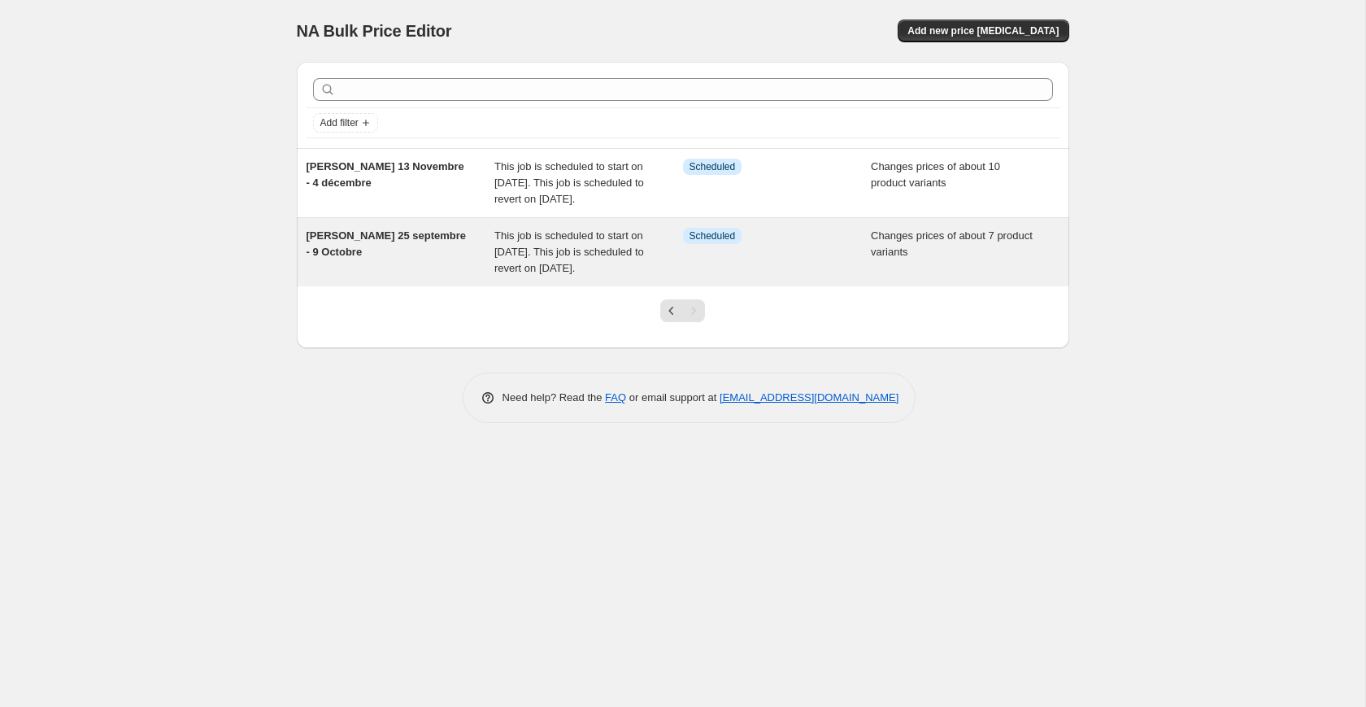
click at [426, 261] on div "[PERSON_NAME] 25 septembre - 9 Octobre" at bounding box center [401, 252] width 189 height 49
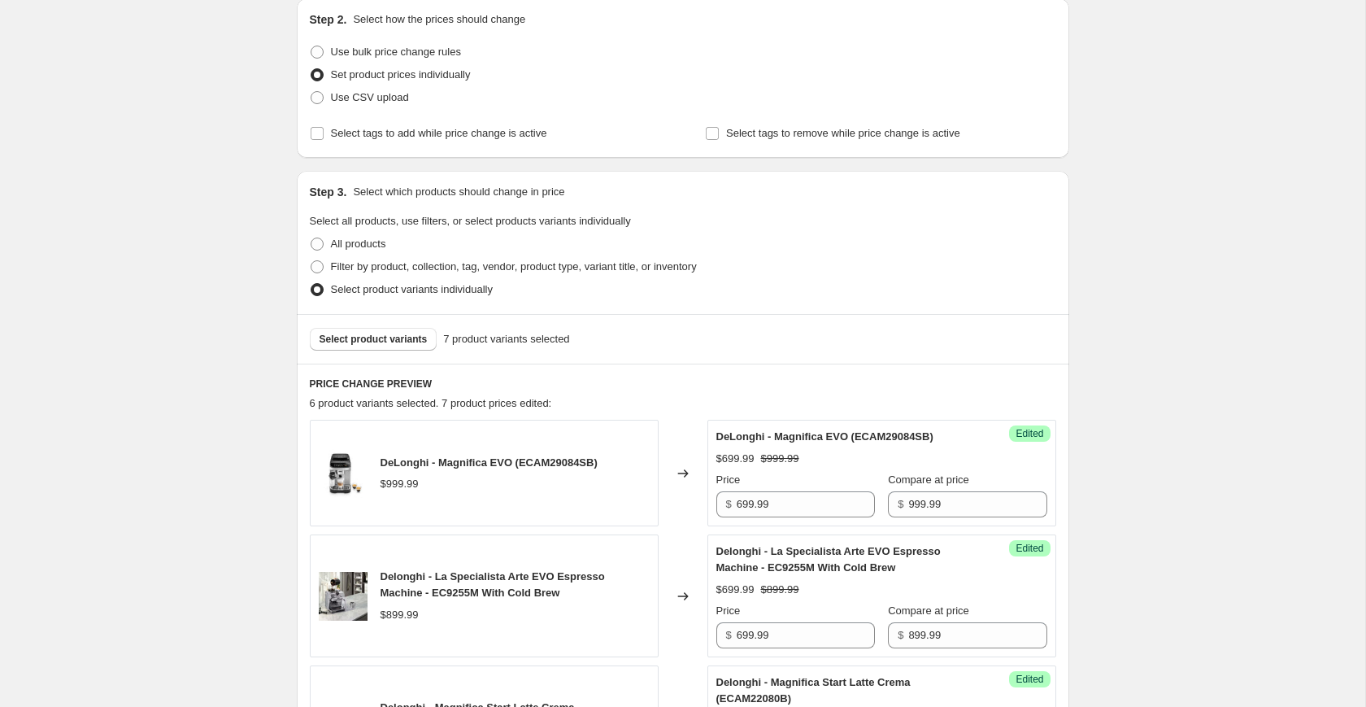
scroll to position [277, 0]
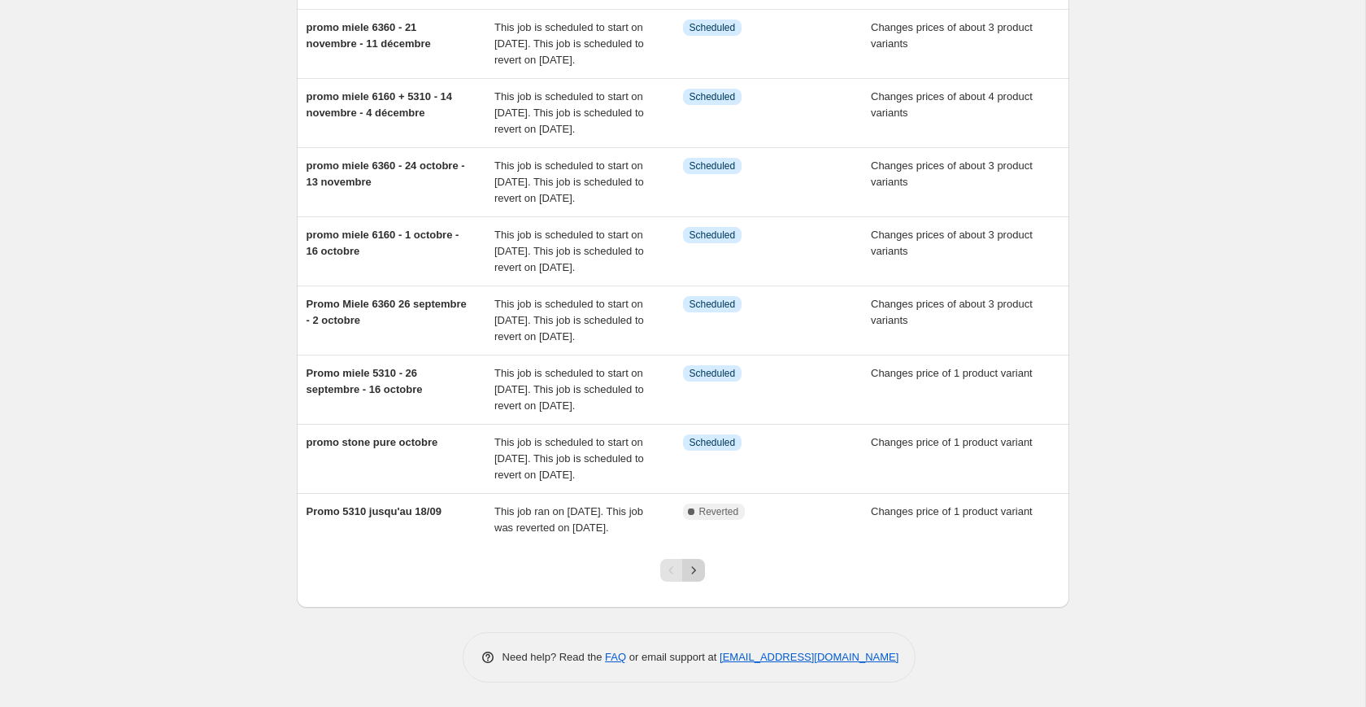
scroll to position [437, 0]
click at [695, 578] on button "Next" at bounding box center [693, 570] width 23 height 23
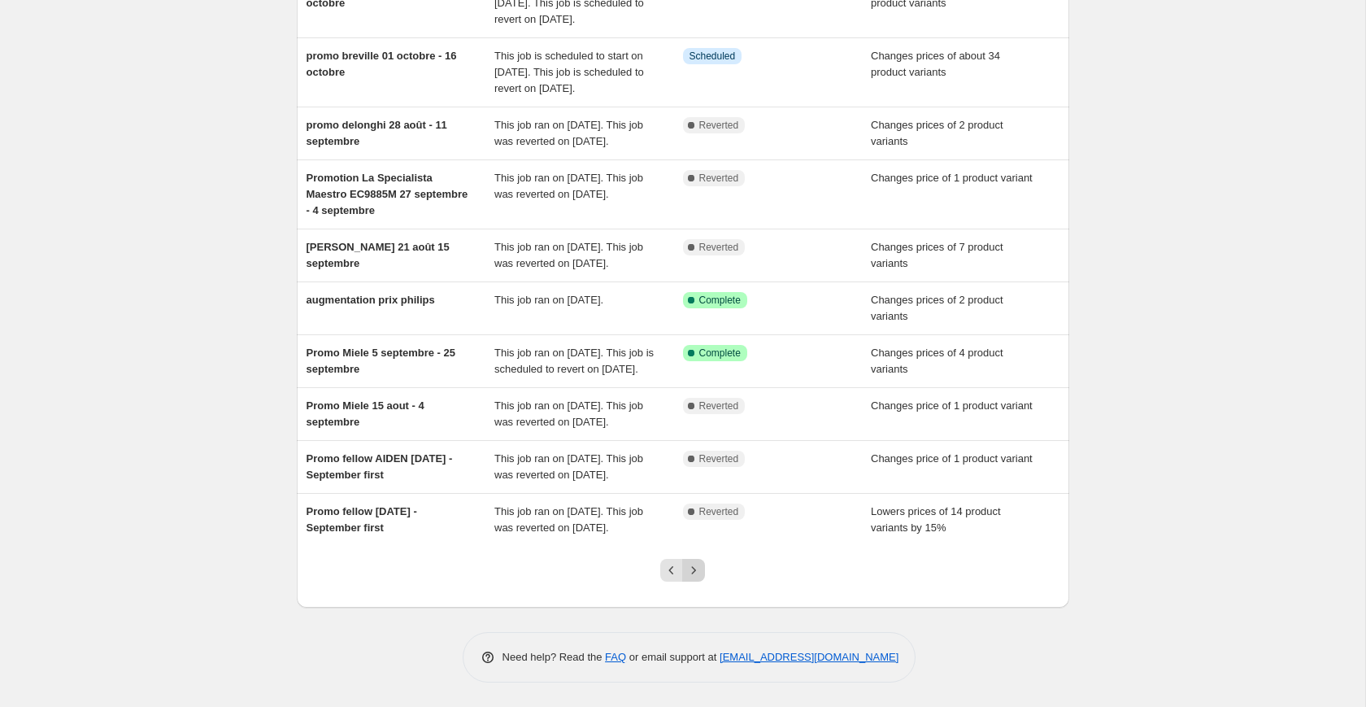
scroll to position [307, 0]
click at [698, 572] on icon "Next" at bounding box center [694, 570] width 16 height 16
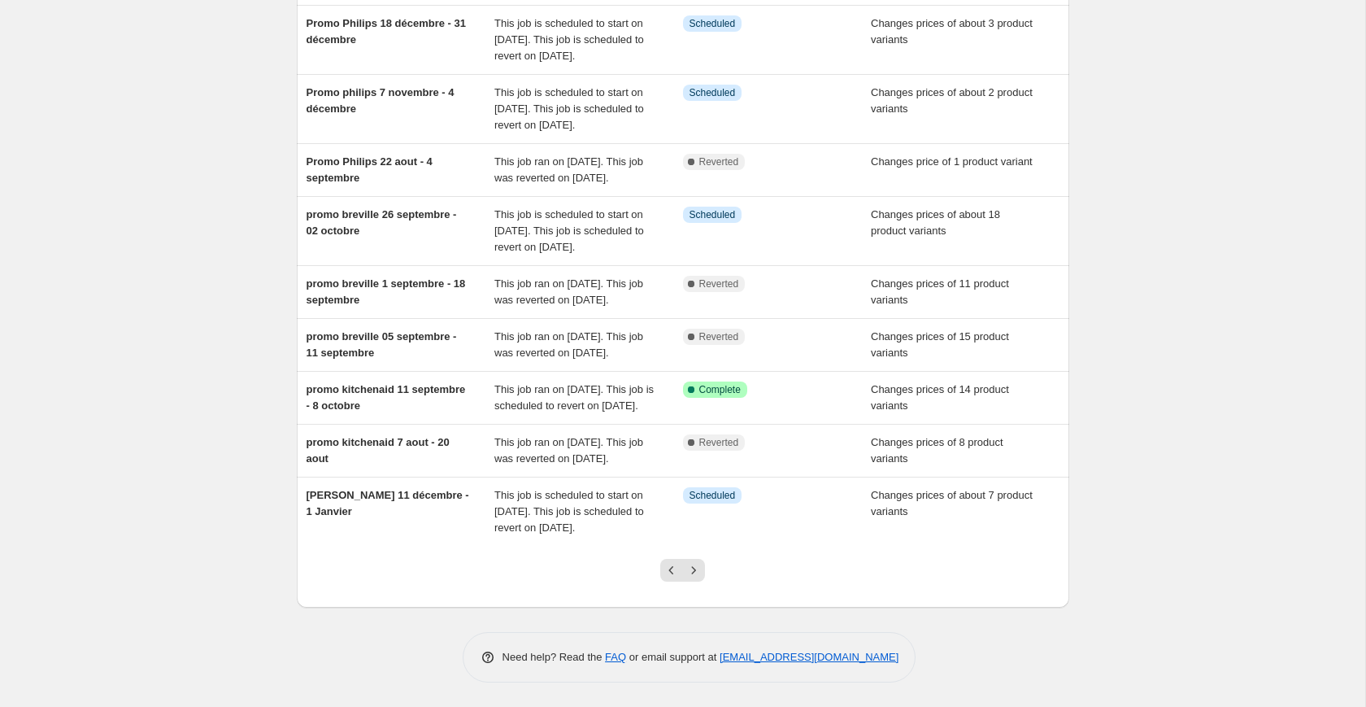
scroll to position [355, 0]
click at [691, 575] on icon "Next" at bounding box center [694, 570] width 16 height 16
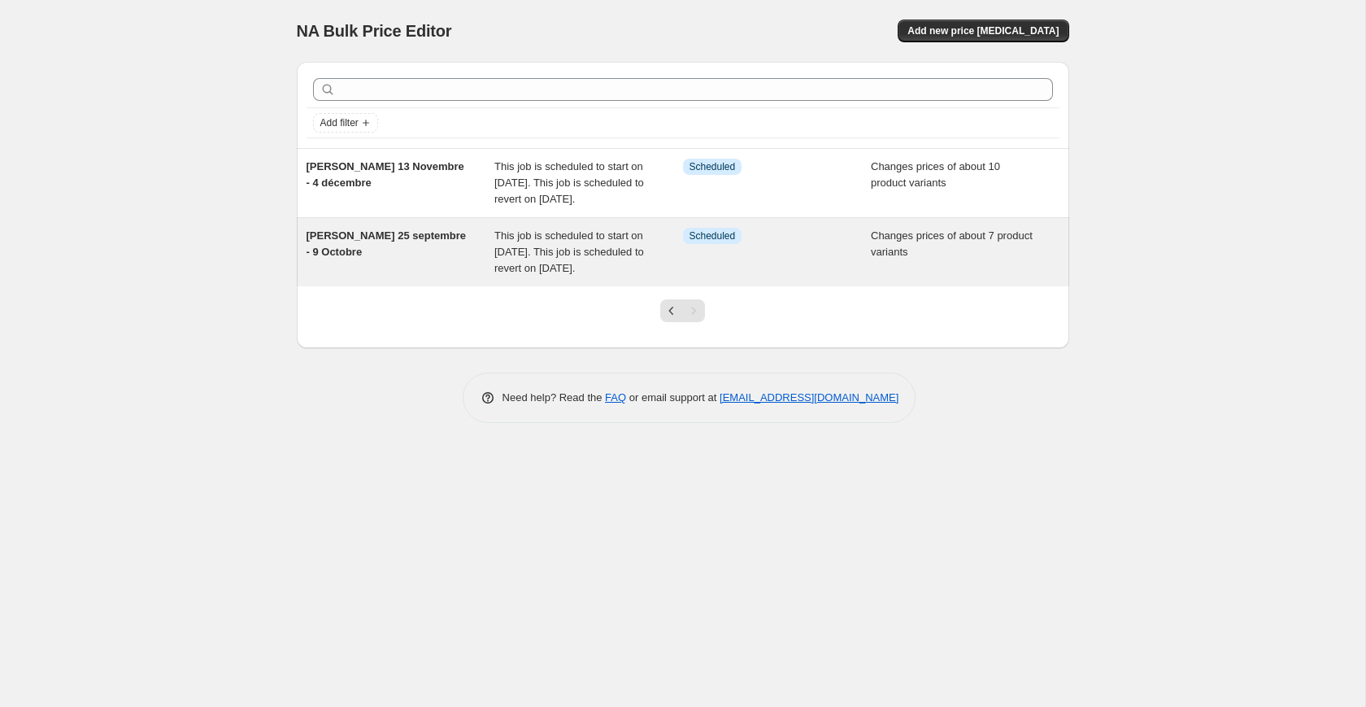
click at [441, 272] on div "[PERSON_NAME] 25 septembre - 9 Octobre" at bounding box center [401, 252] width 189 height 49
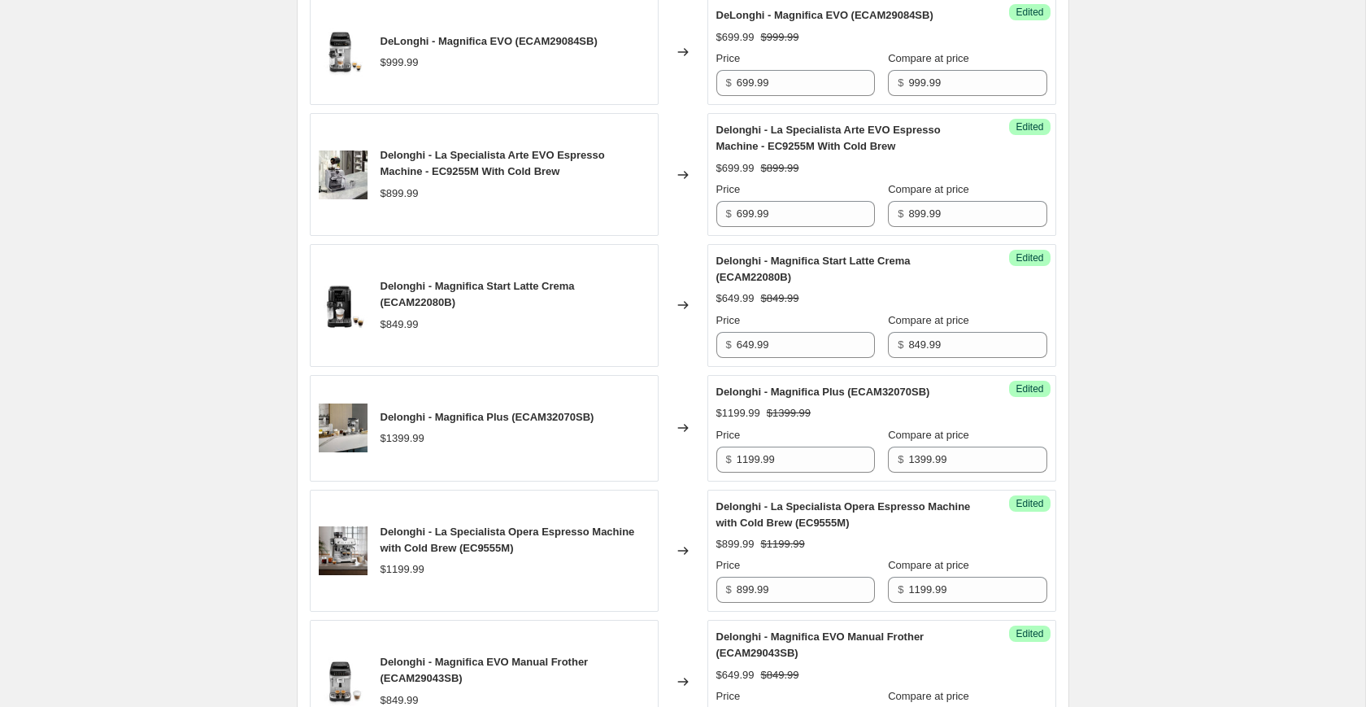
scroll to position [685, 0]
